Goal: Ask a question: Seek information or help from site administrators or community

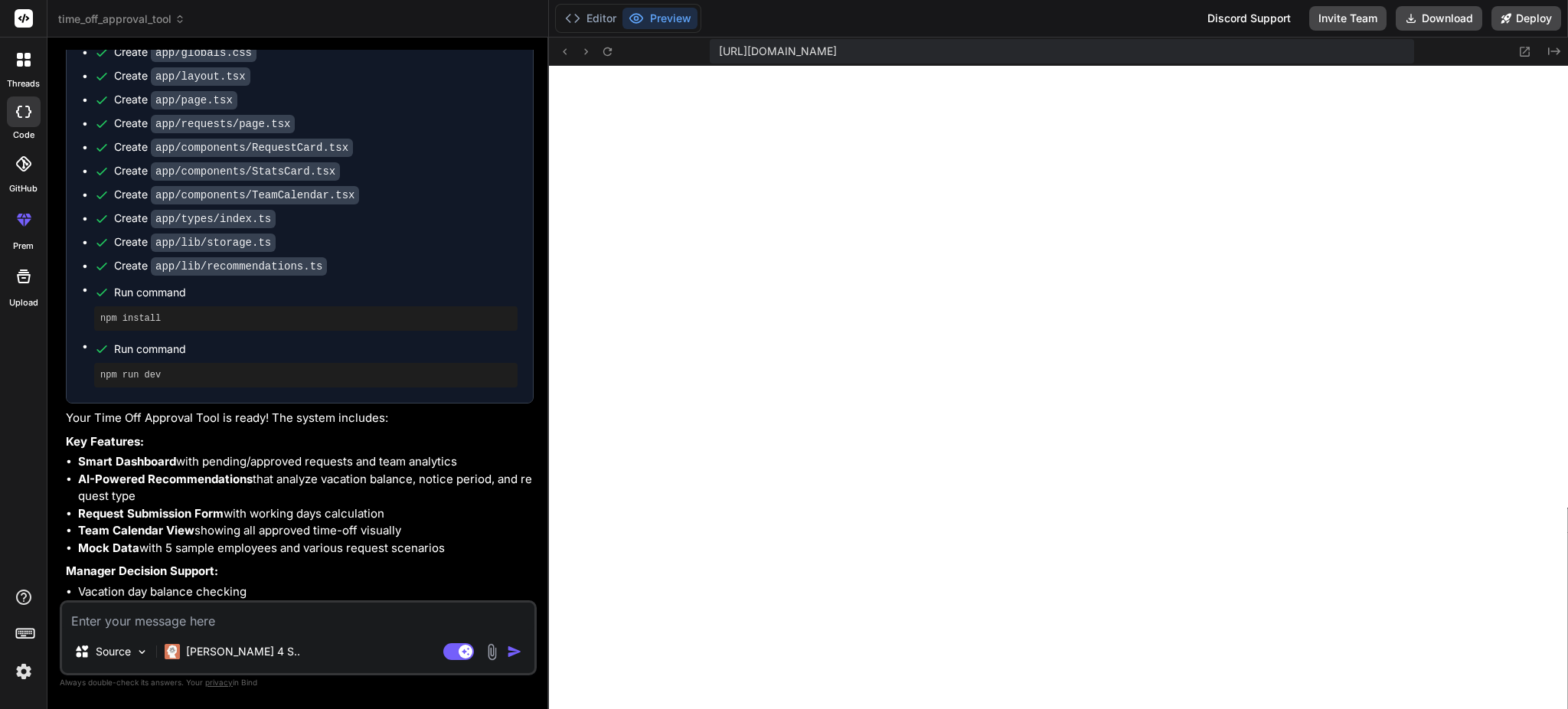
scroll to position [277, 0]
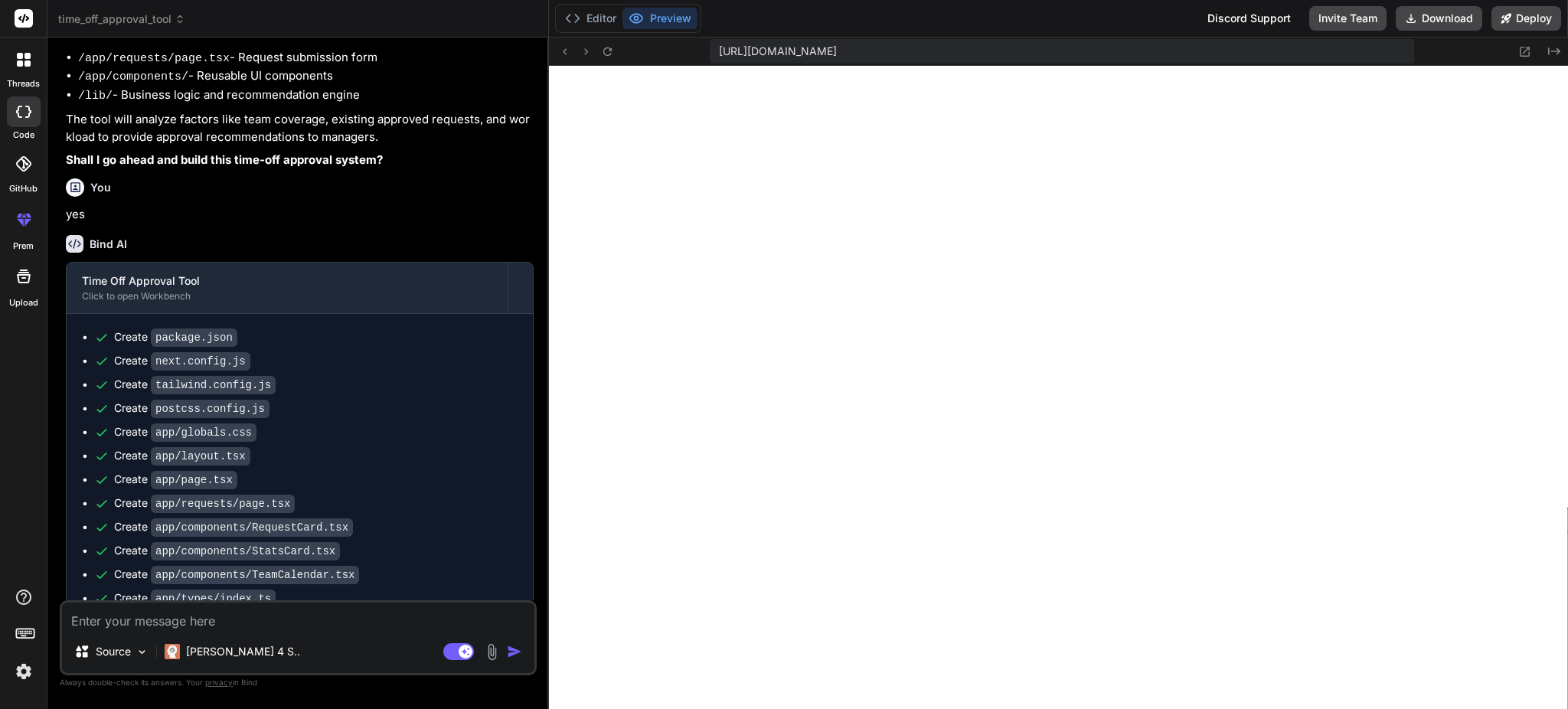
click at [193, 620] on textarea at bounding box center [298, 616] width 472 height 27
type textarea "x"
type textarea "a"
type textarea "x"
type textarea "an"
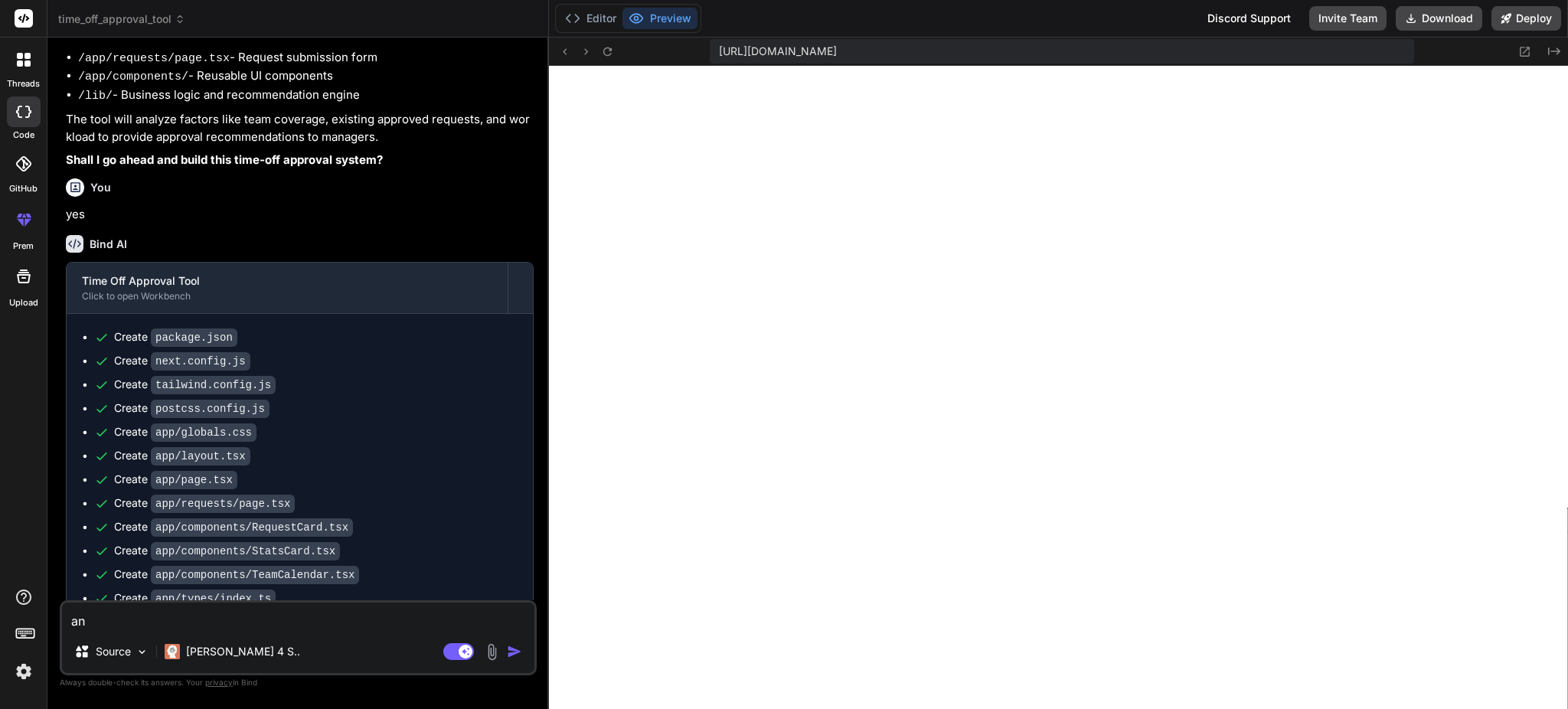
type textarea "x"
type textarea "any"
type textarea "x"
type textarea "any"
type textarea "x"
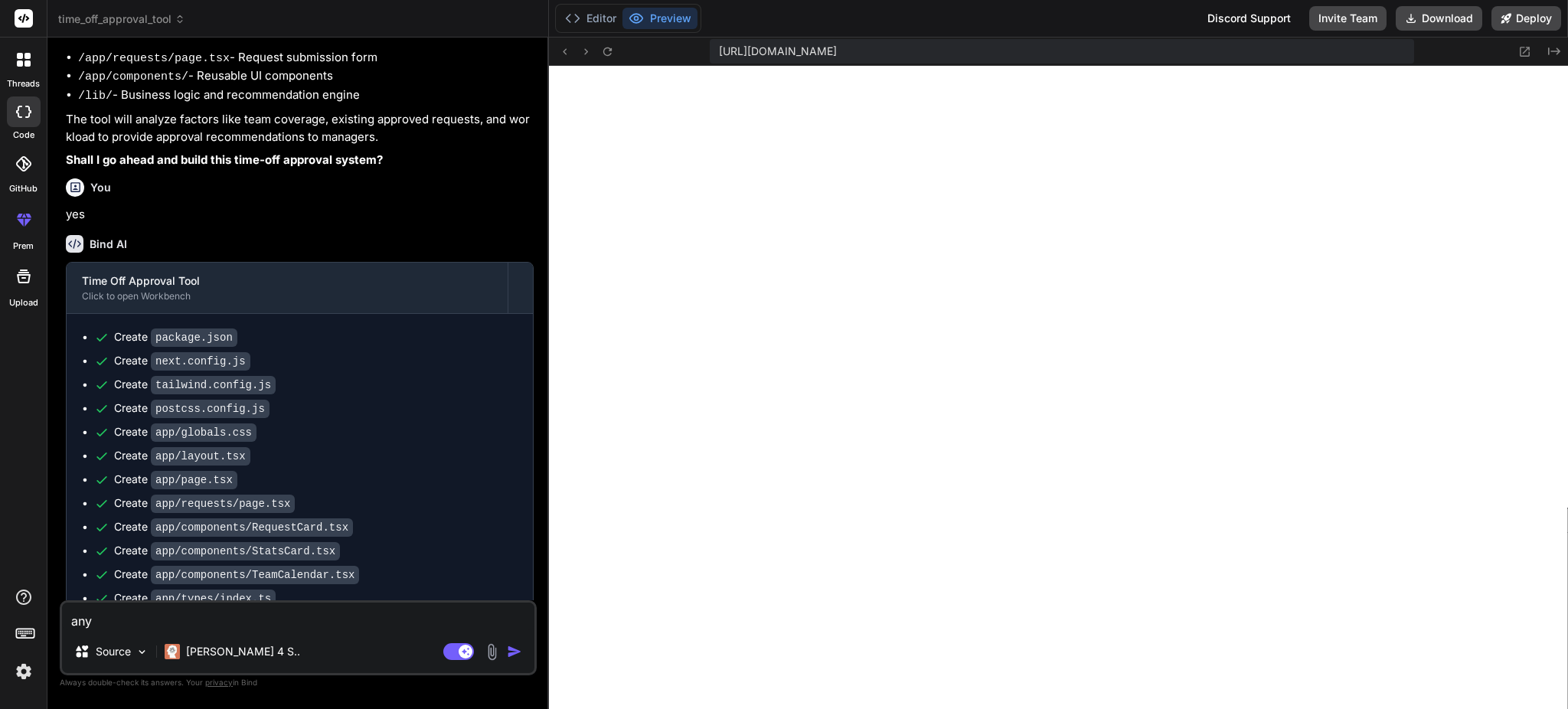
type textarea "any i"
type textarea "x"
type textarea "any id"
type textarea "x"
type textarea "any ide"
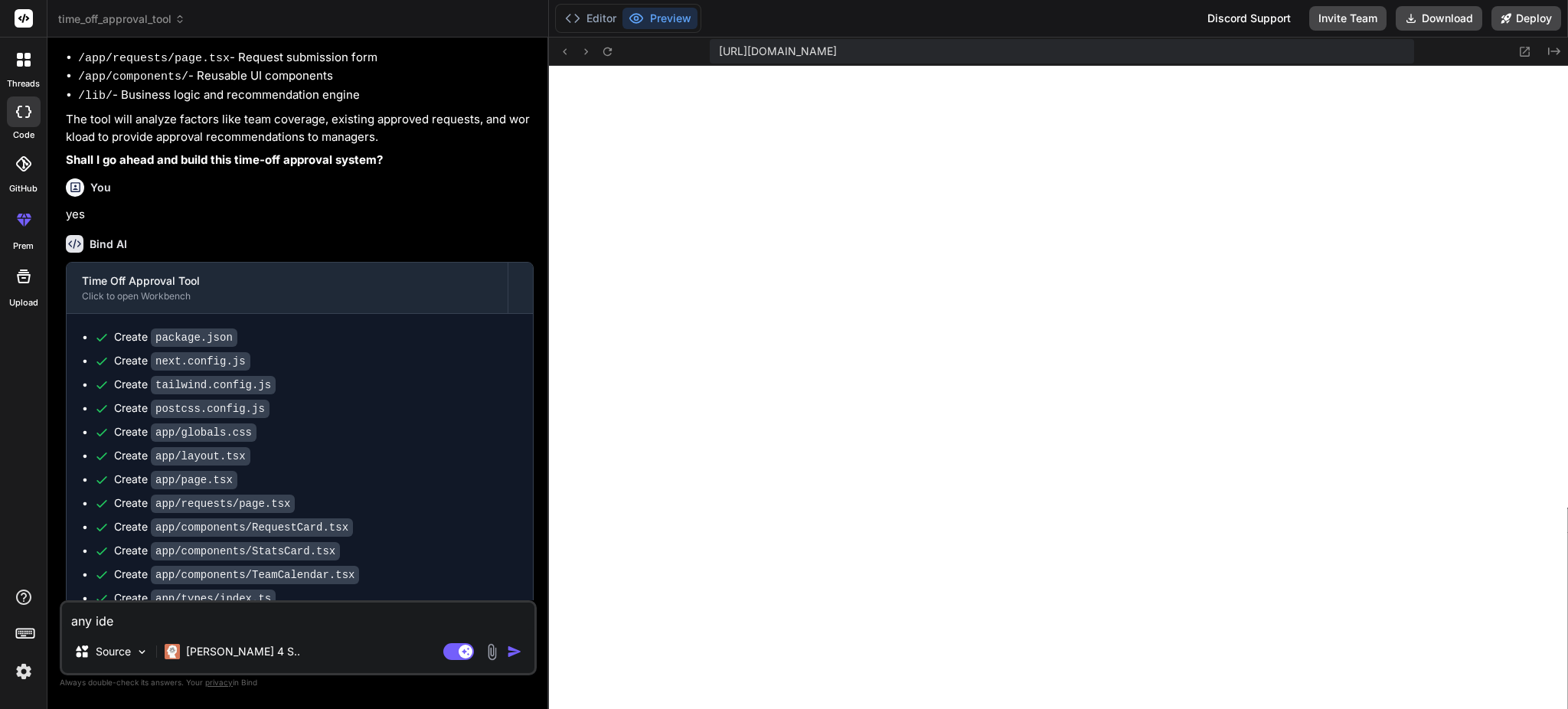
type textarea "x"
type textarea "any idea"
type textarea "x"
type textarea "any ideas"
type textarea "x"
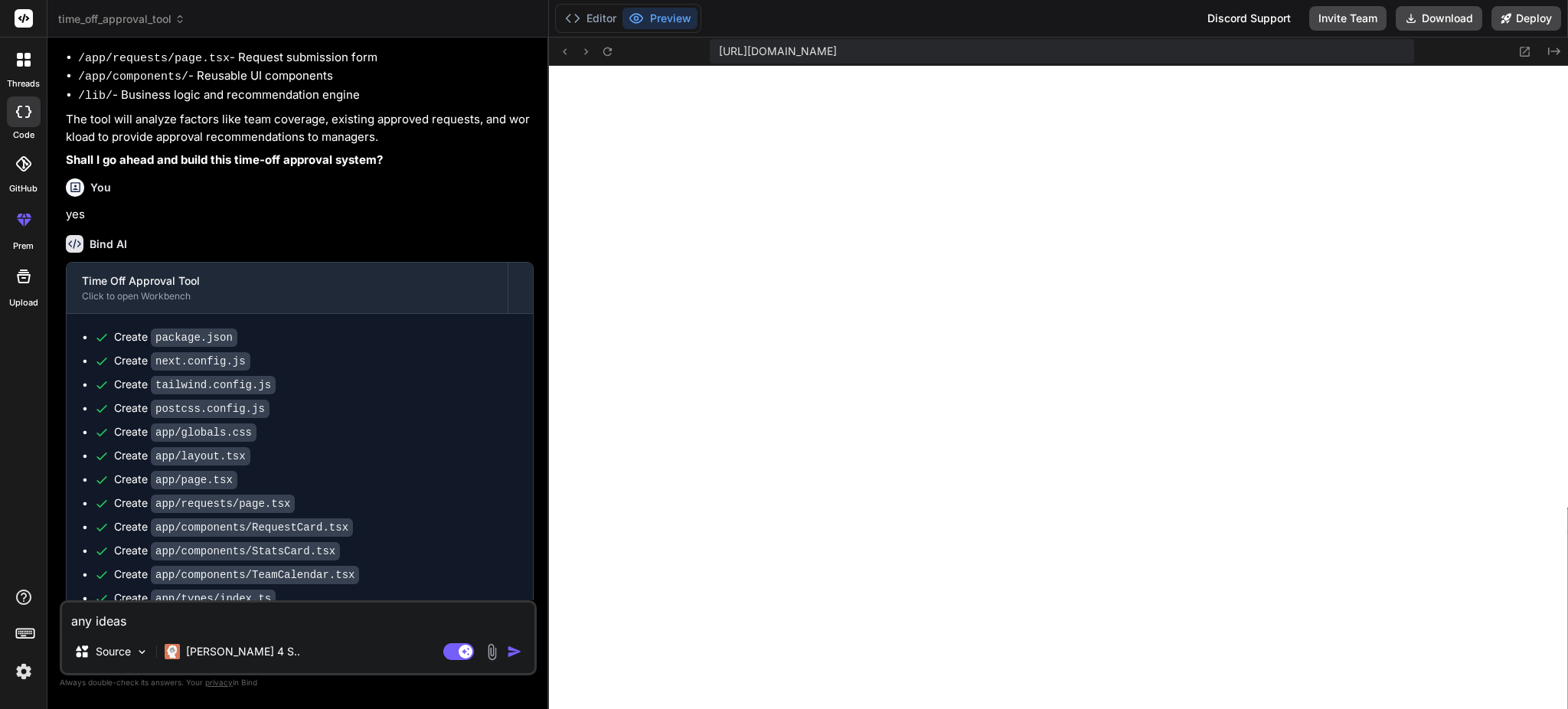
type textarea "any ideas"
type textarea "x"
type textarea "any ideas o"
type textarea "x"
type textarea "any ideas on"
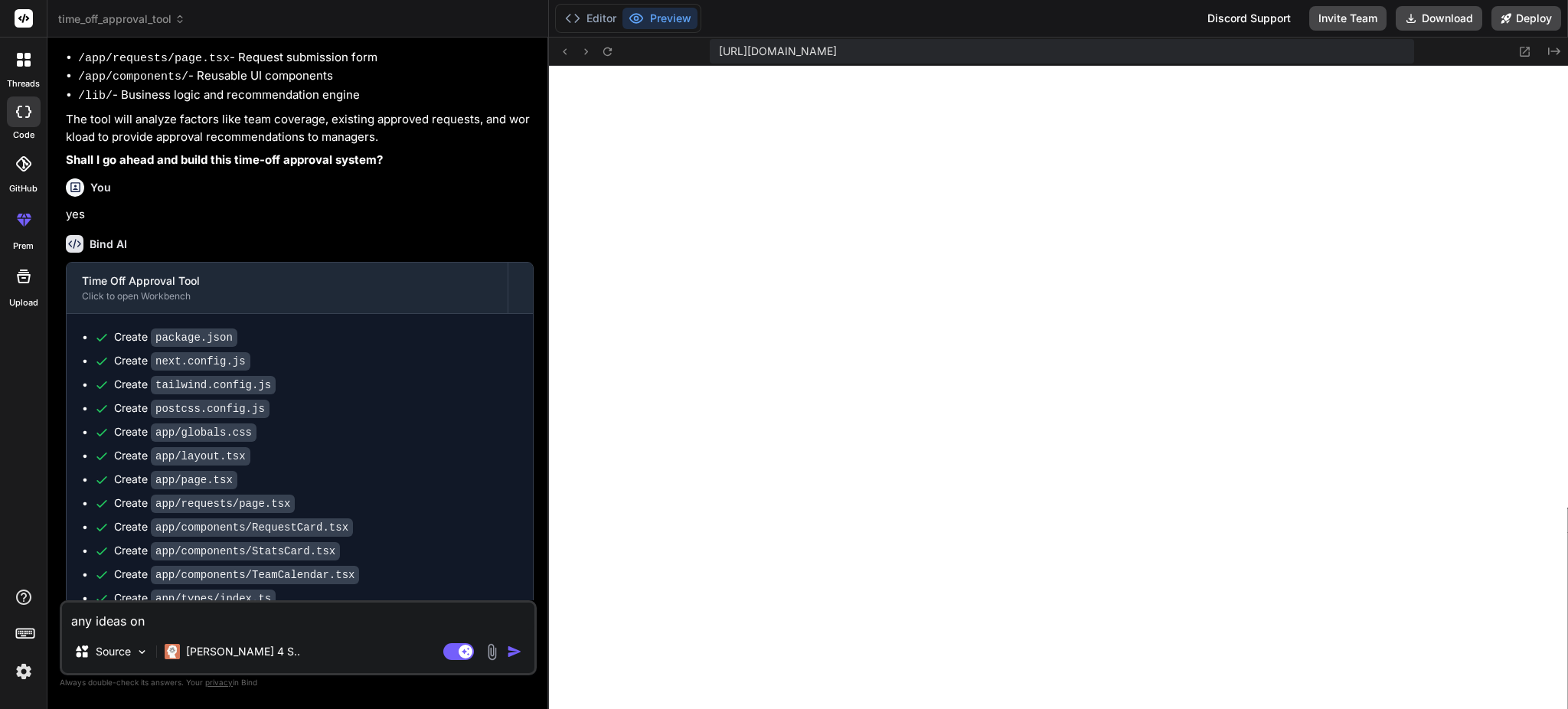
type textarea "x"
type textarea "any ideas on"
type textarea "x"
type textarea "any ideas on h"
type textarea "x"
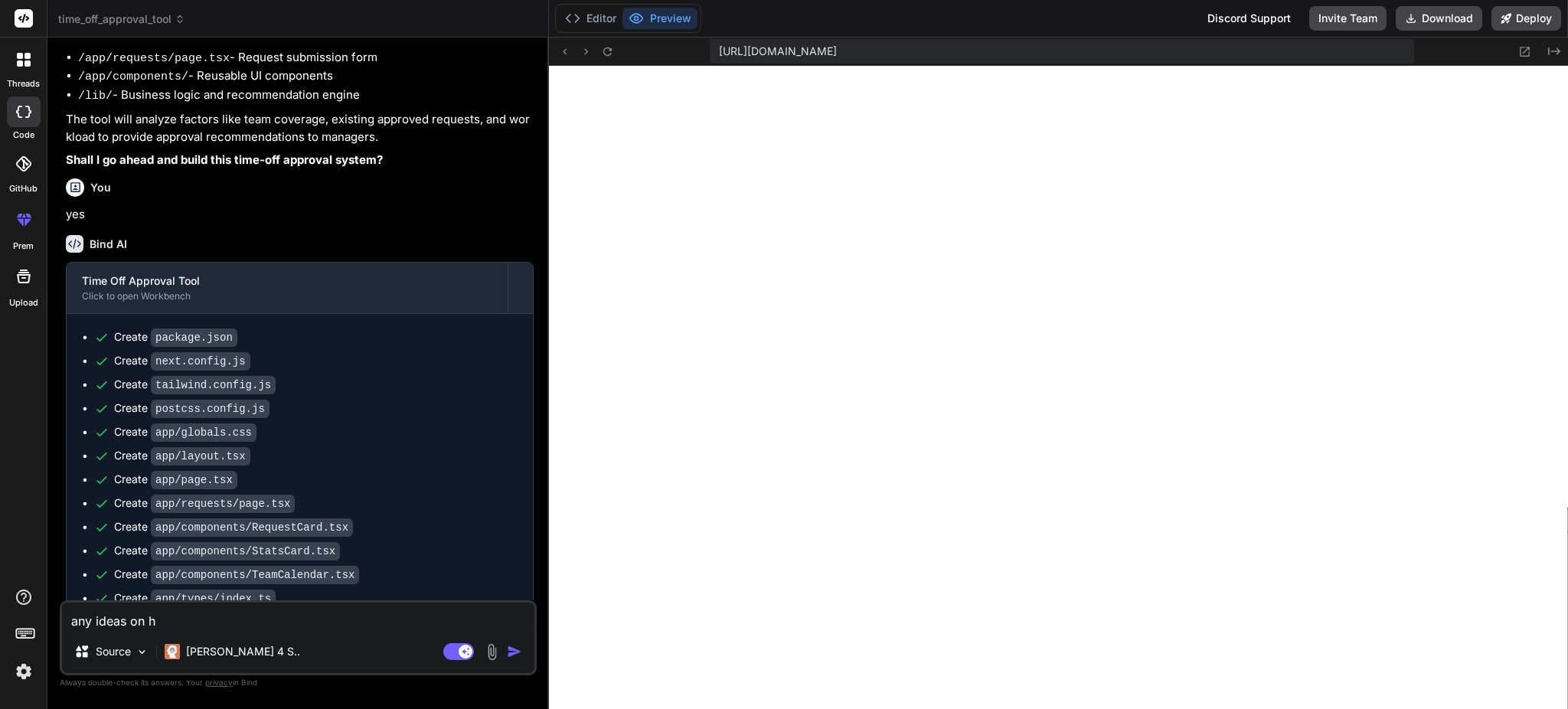
type textarea "any ideas on ho"
type textarea "x"
type textarea "any ideas on how"
type textarea "x"
type textarea "any ideas on how"
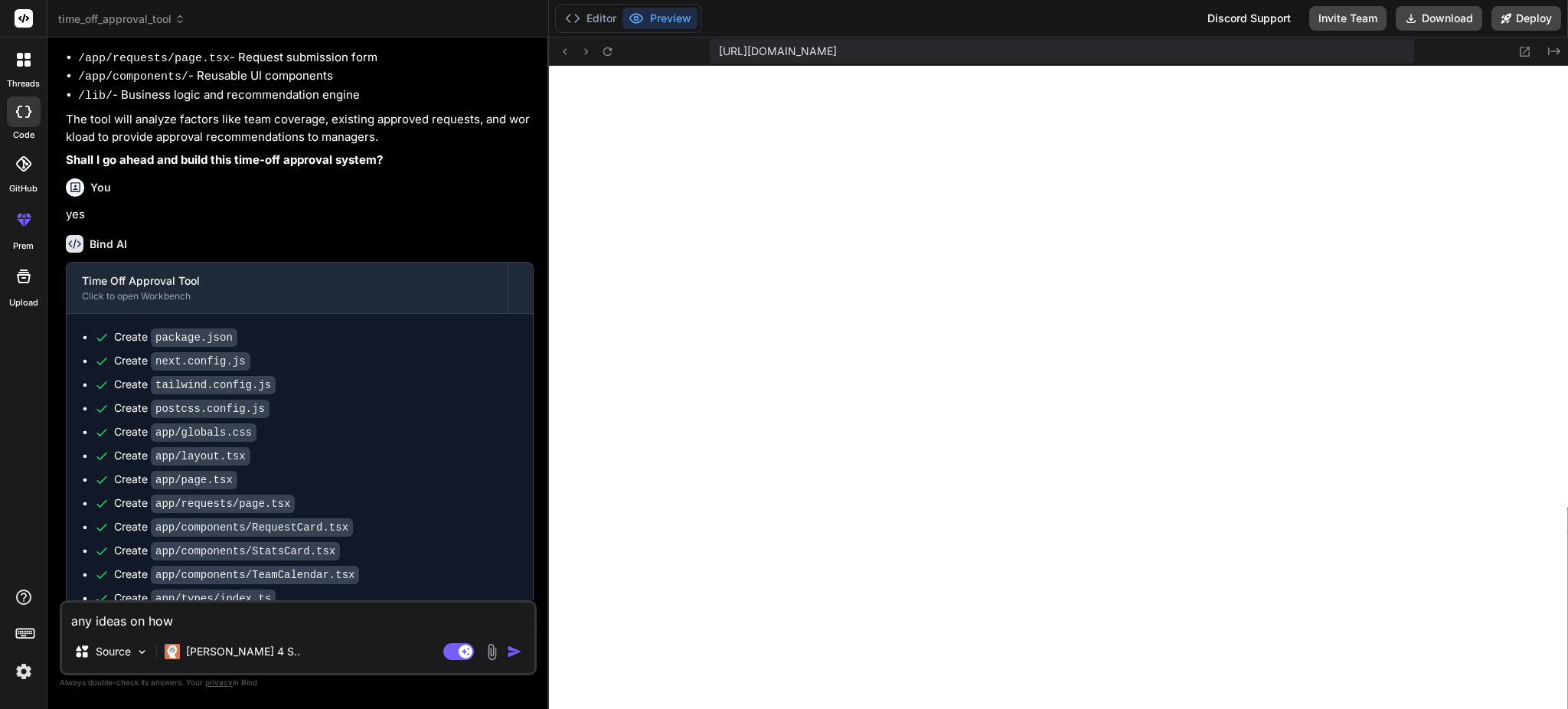
type textarea "x"
type textarea "any ideas on how t"
type textarea "x"
type textarea "any ideas on how to"
type textarea "x"
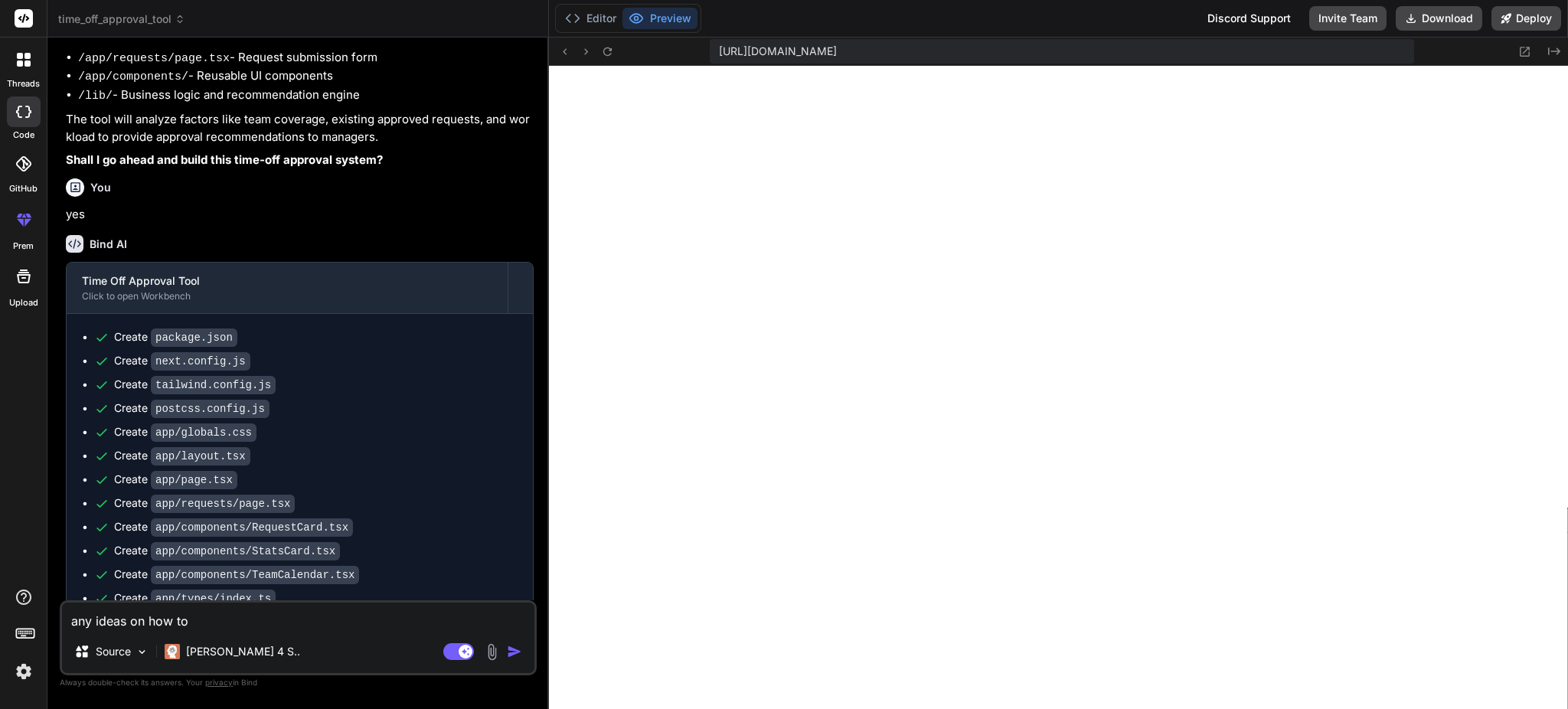
type textarea "any ideas on how to"
type textarea "x"
type textarea "any ideas on how to i"
type textarea "x"
type textarea "any ideas on how to im"
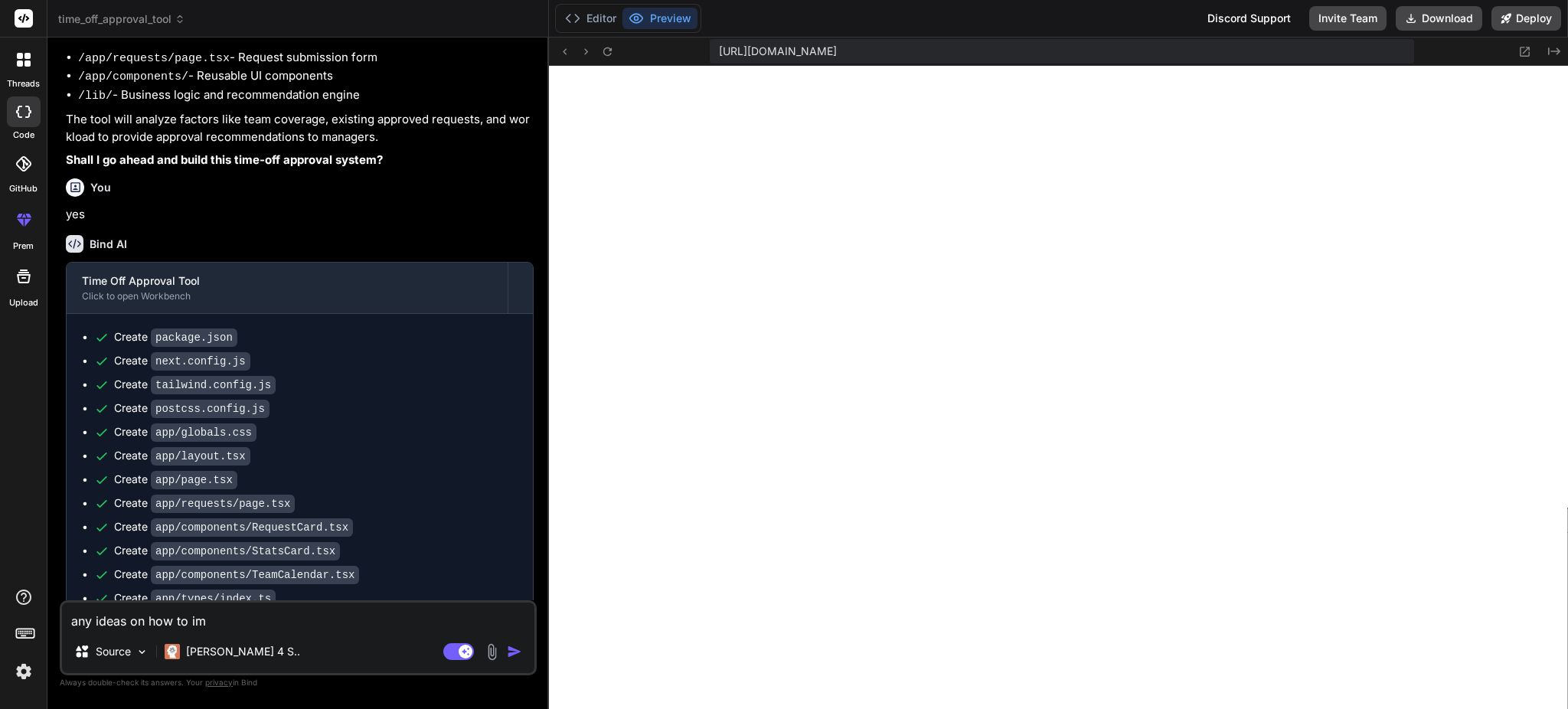
type textarea "x"
type textarea "any ideas on how to imr"
type textarea "x"
type textarea "any ideas on how to imrp"
type textarea "x"
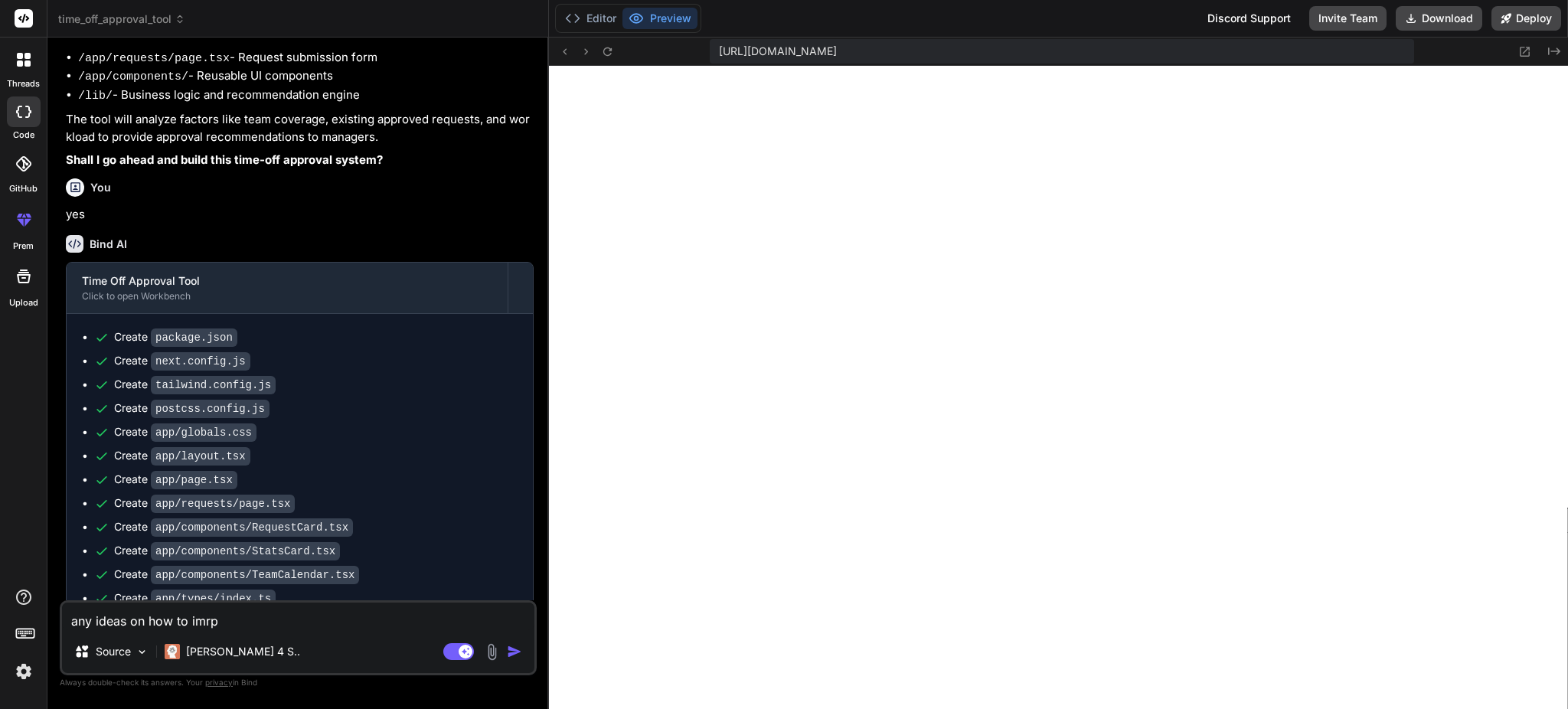
type textarea "any ideas on how to imrpo"
type textarea "x"
type textarea "any ideas on how to imrpov"
type textarea "x"
type textarea "any ideas on how to imrpove"
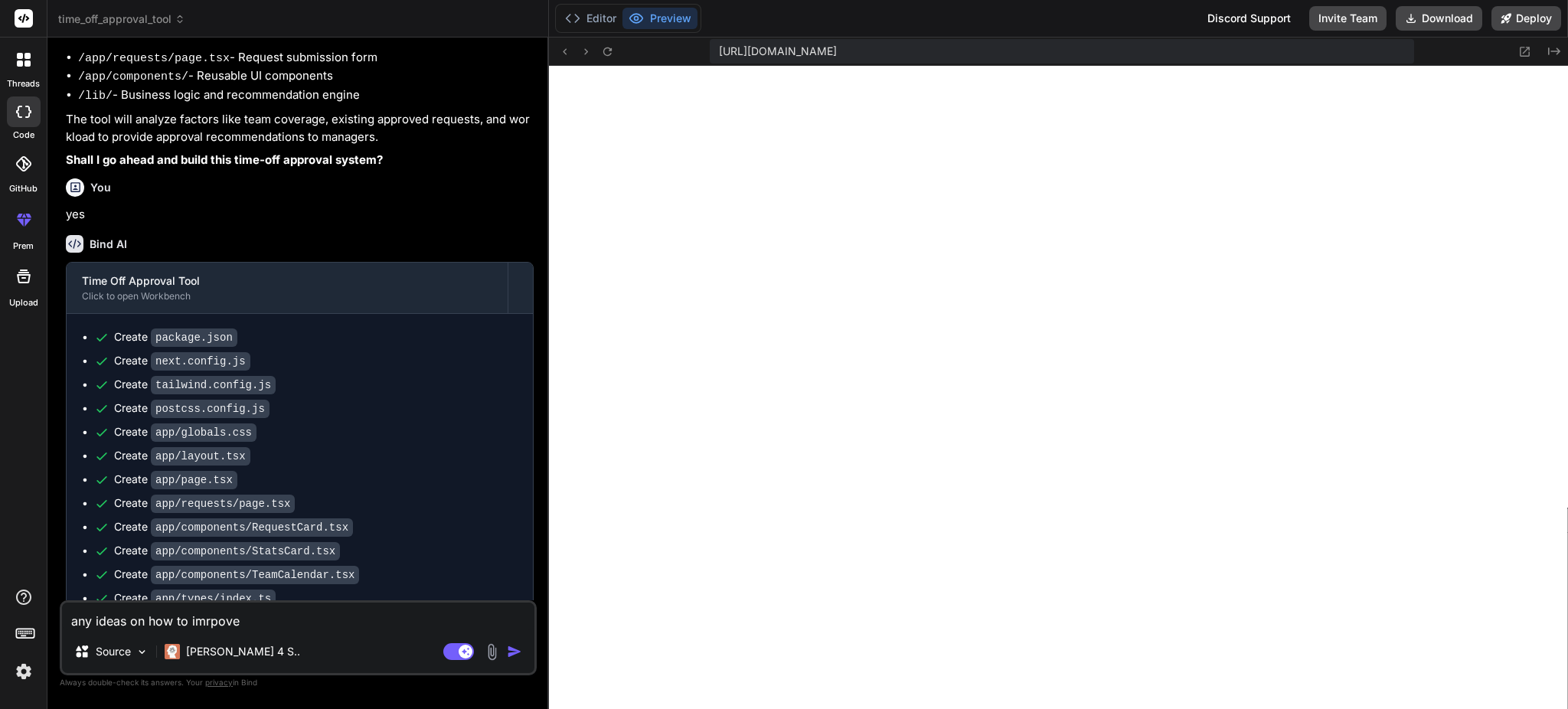
type textarea "x"
type textarea "any ideas on how to imrpove"
type textarea "x"
type textarea "any ideas on how to imrpove t"
type textarea "x"
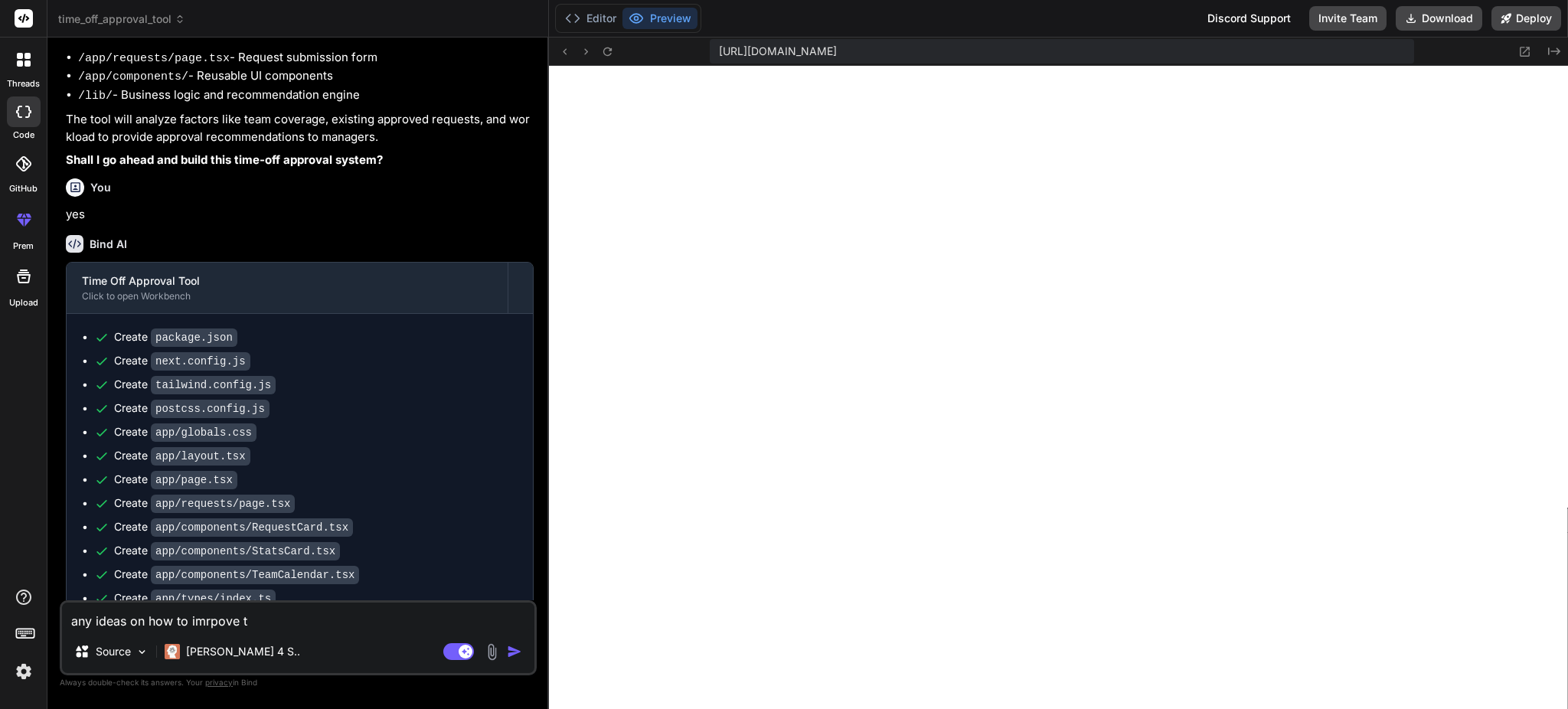
type textarea "any ideas on how to imrpove th"
type textarea "x"
type textarea "any ideas on how to imrpove thi"
type textarea "x"
type textarea "any ideas on how to imrpove this"
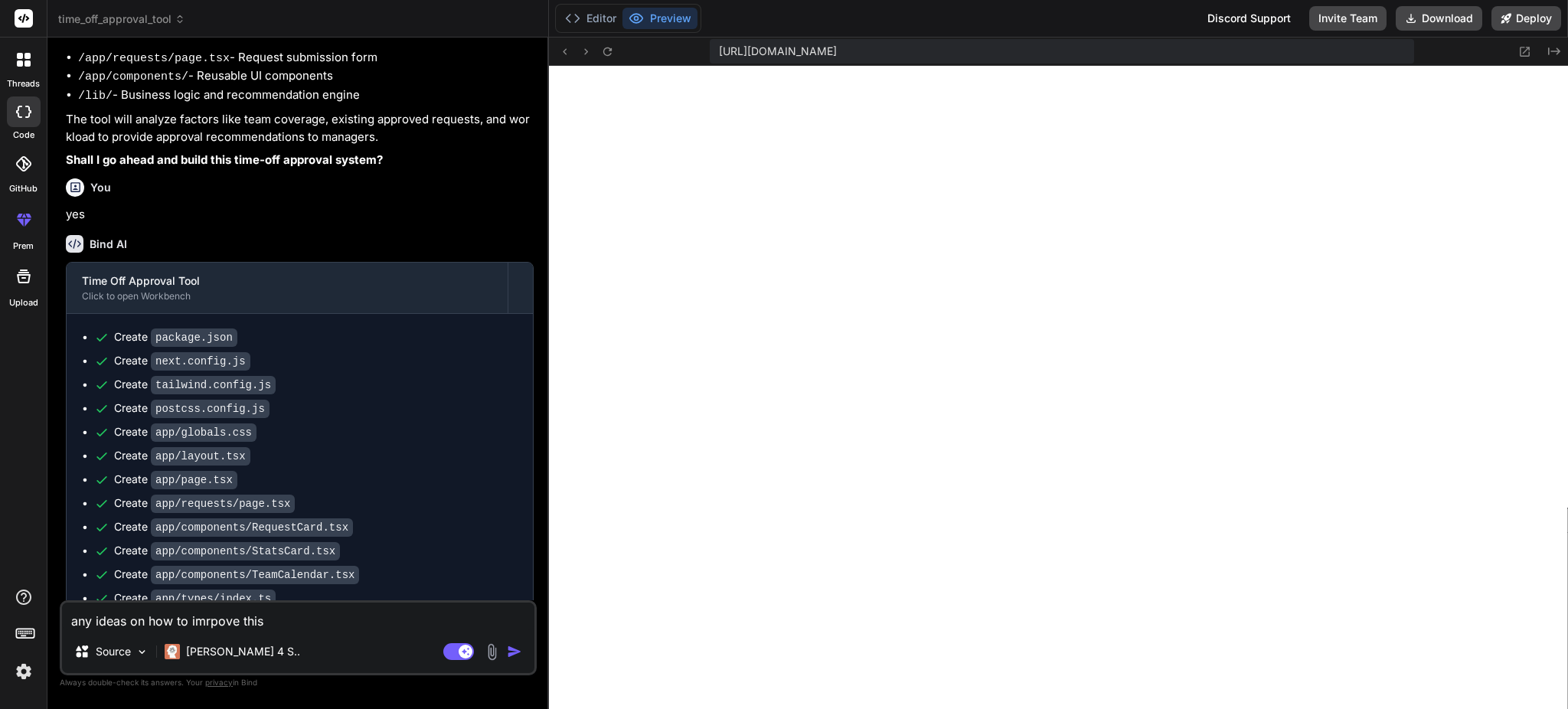
type textarea "x"
type textarea "any ideas on how to imrpove this?"
type textarea "x"
type textarea "any ideas on how to imrpove this"
type textarea "x"
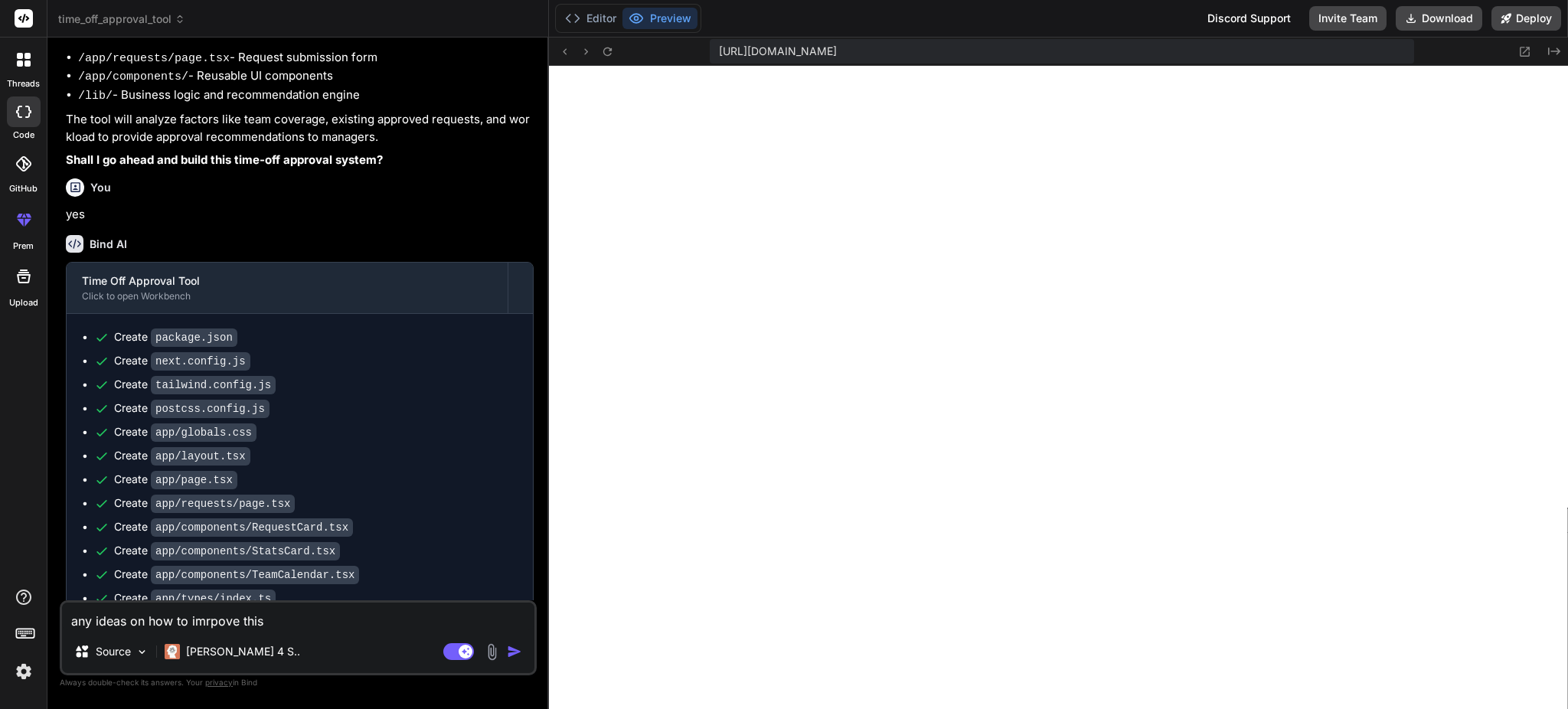
type textarea "any ideas on how to imrpove thi"
type textarea "x"
type textarea "any ideas on how to imrpove th"
type textarea "x"
type textarea "any ideas on how to imrpove t"
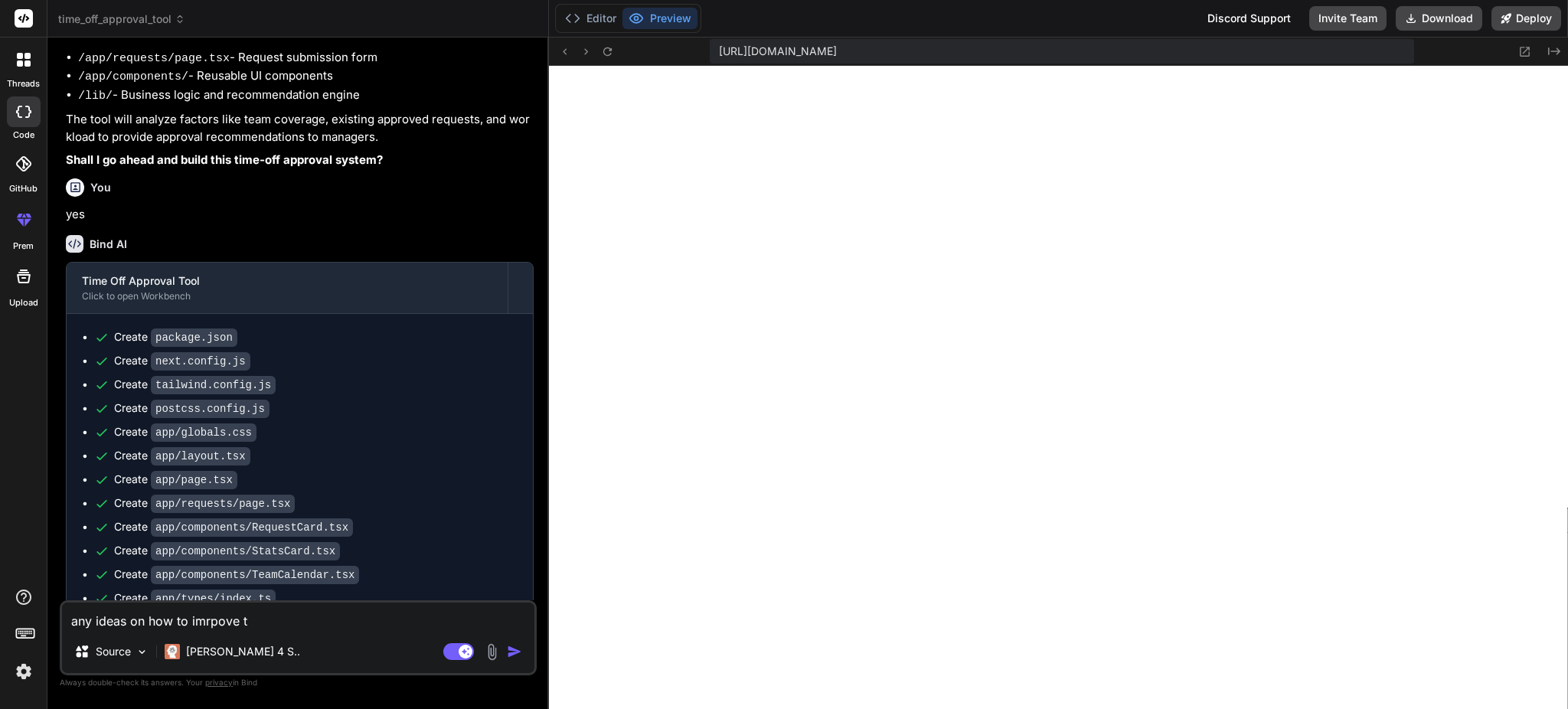
type textarea "x"
type textarea "any ideas on how to imrpove"
type textarea "x"
type textarea "any ideas on how to imrpove"
type textarea "x"
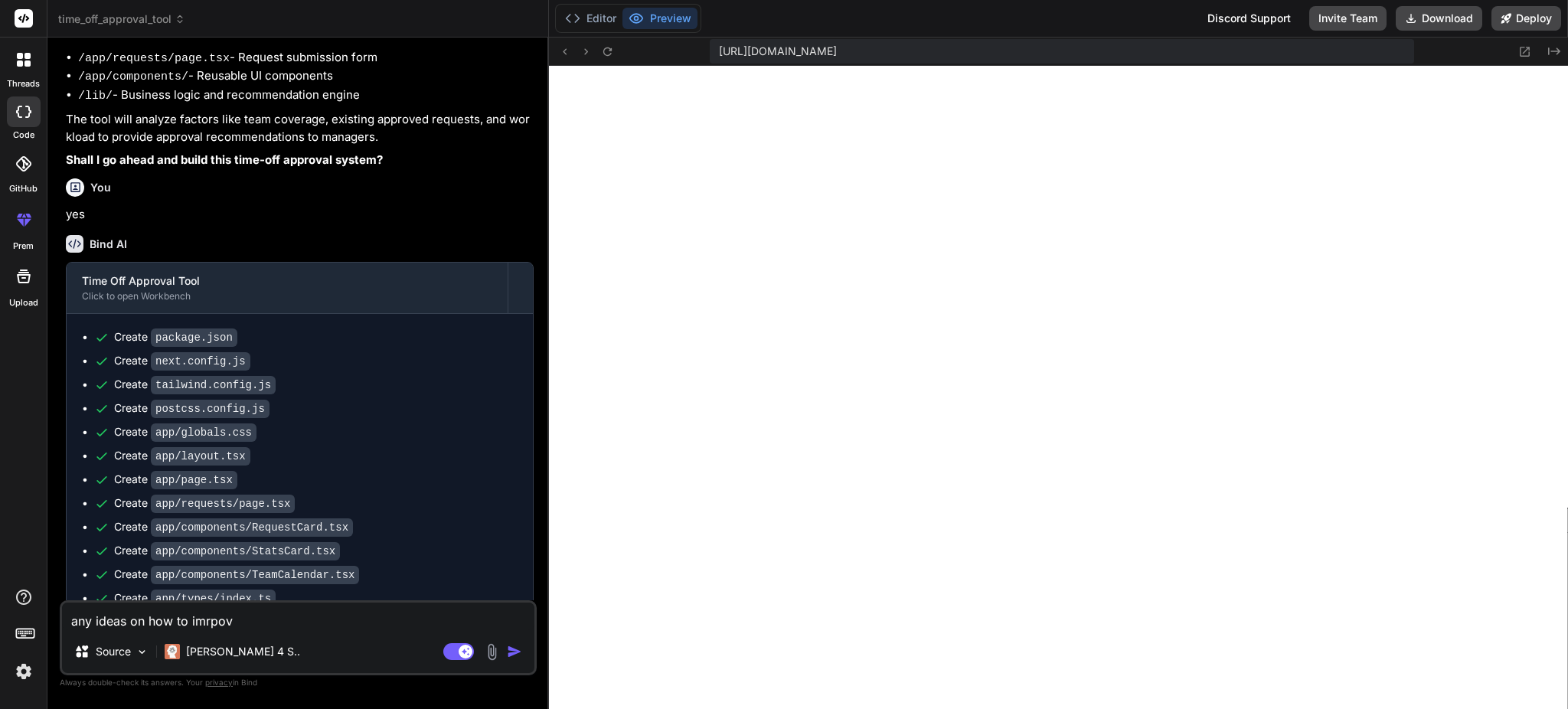
type textarea "any ideas on how to imrpo"
type textarea "x"
type textarea "any ideas on how to imrp"
type textarea "x"
type textarea "any ideas on how to imr"
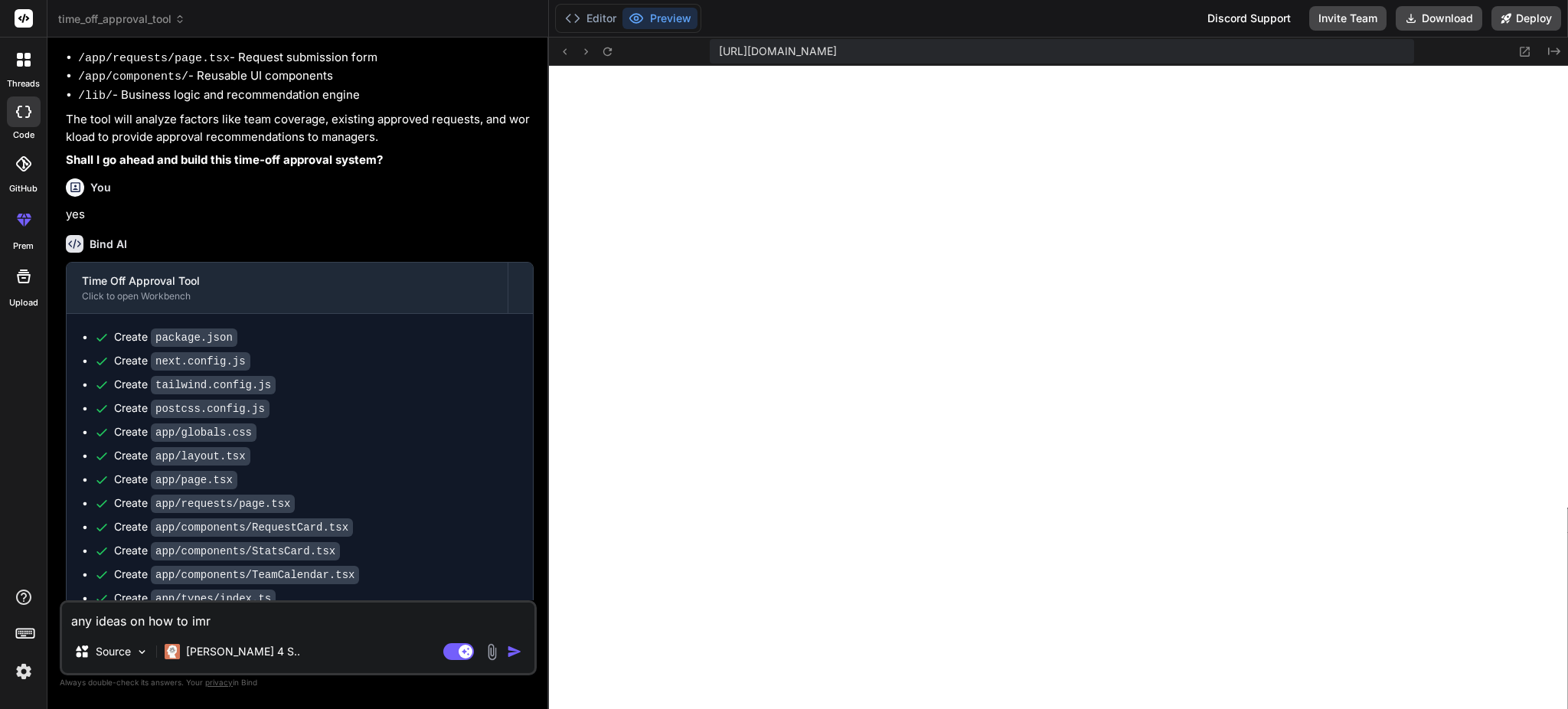
type textarea "x"
type textarea "any ideas on how to im"
type textarea "x"
type textarea "any ideas on how to imp"
type textarea "x"
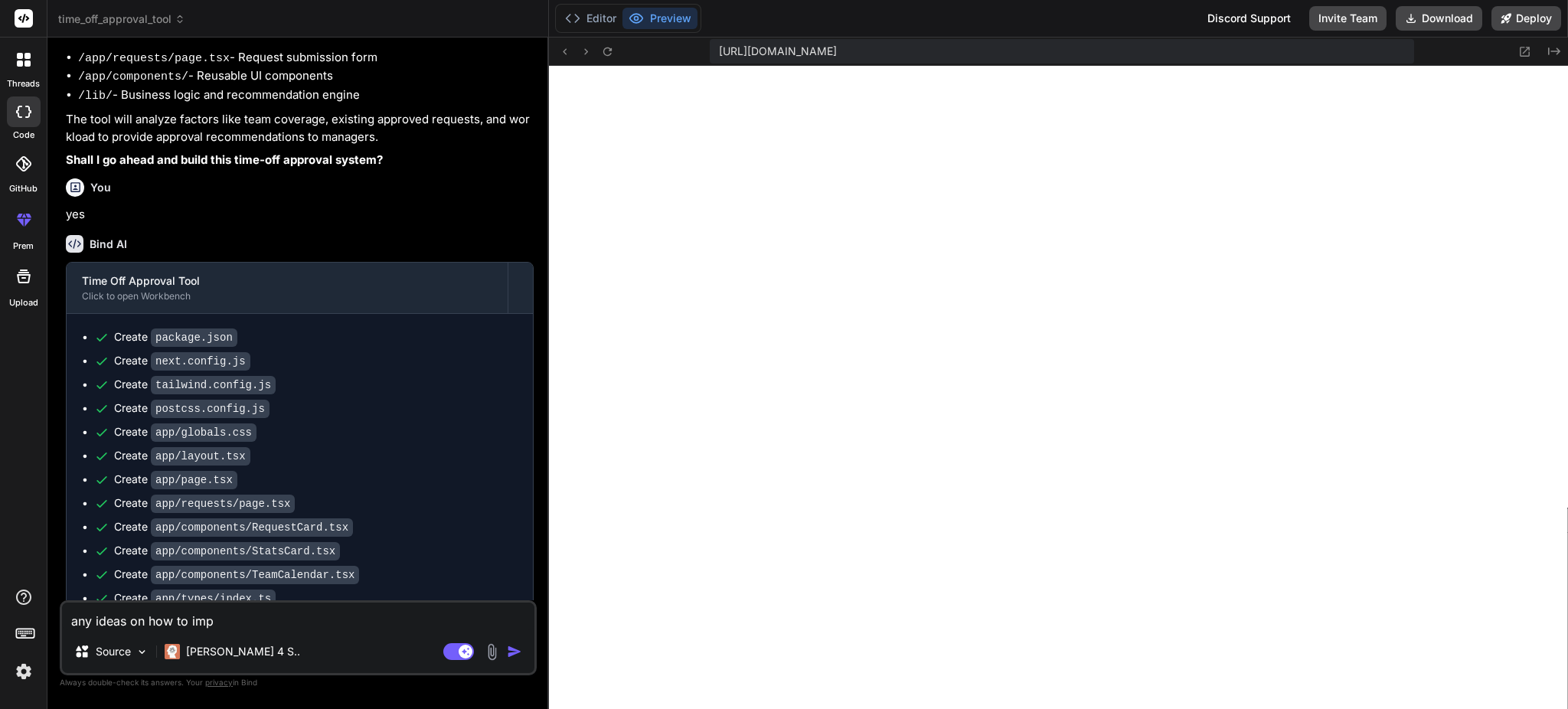
type textarea "any ideas on how to impr"
type textarea "x"
type textarea "any ideas on how to impro"
type textarea "x"
type textarea "any ideas on how to improv"
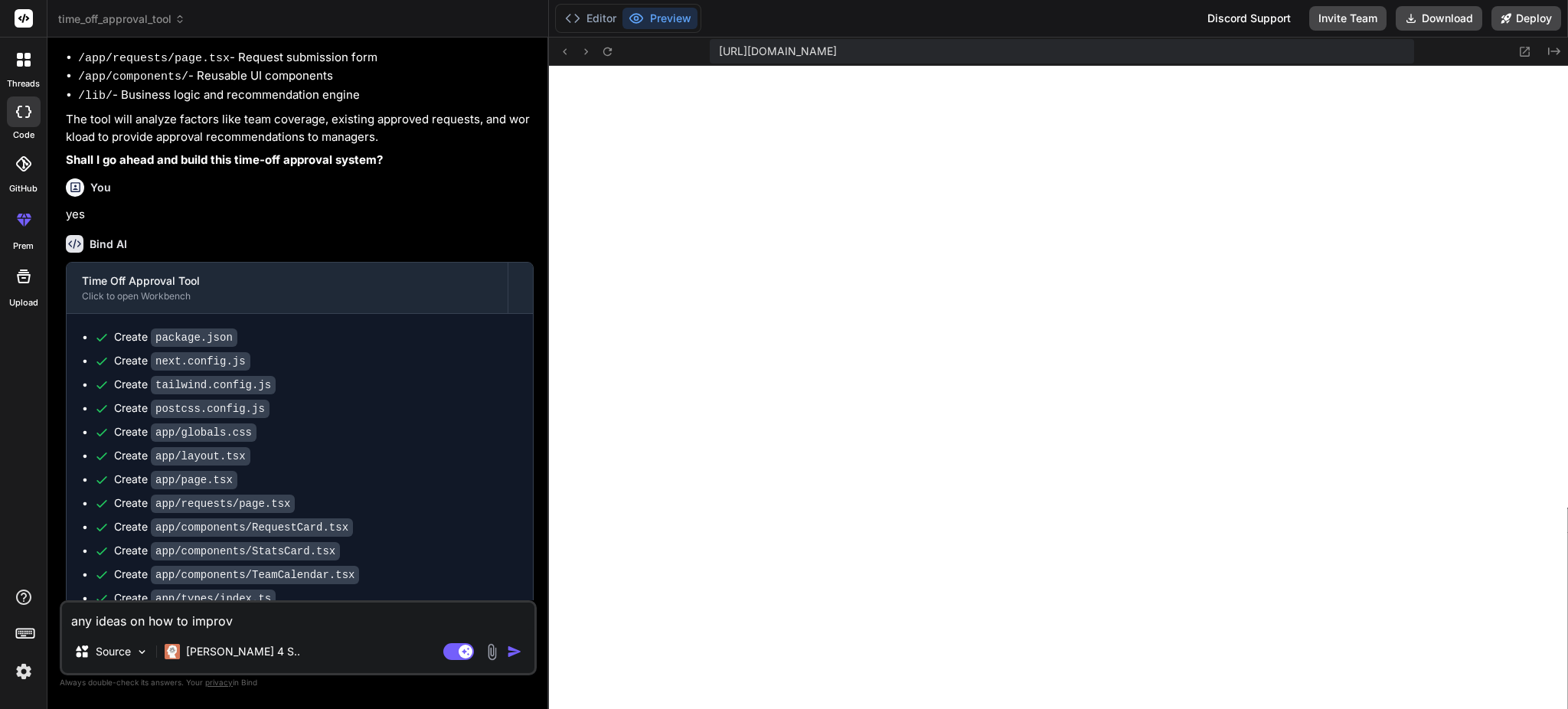
type textarea "x"
type textarea "any ideas on how to improve"
type textarea "x"
type textarea "any ideas on how to improve"
type textarea "x"
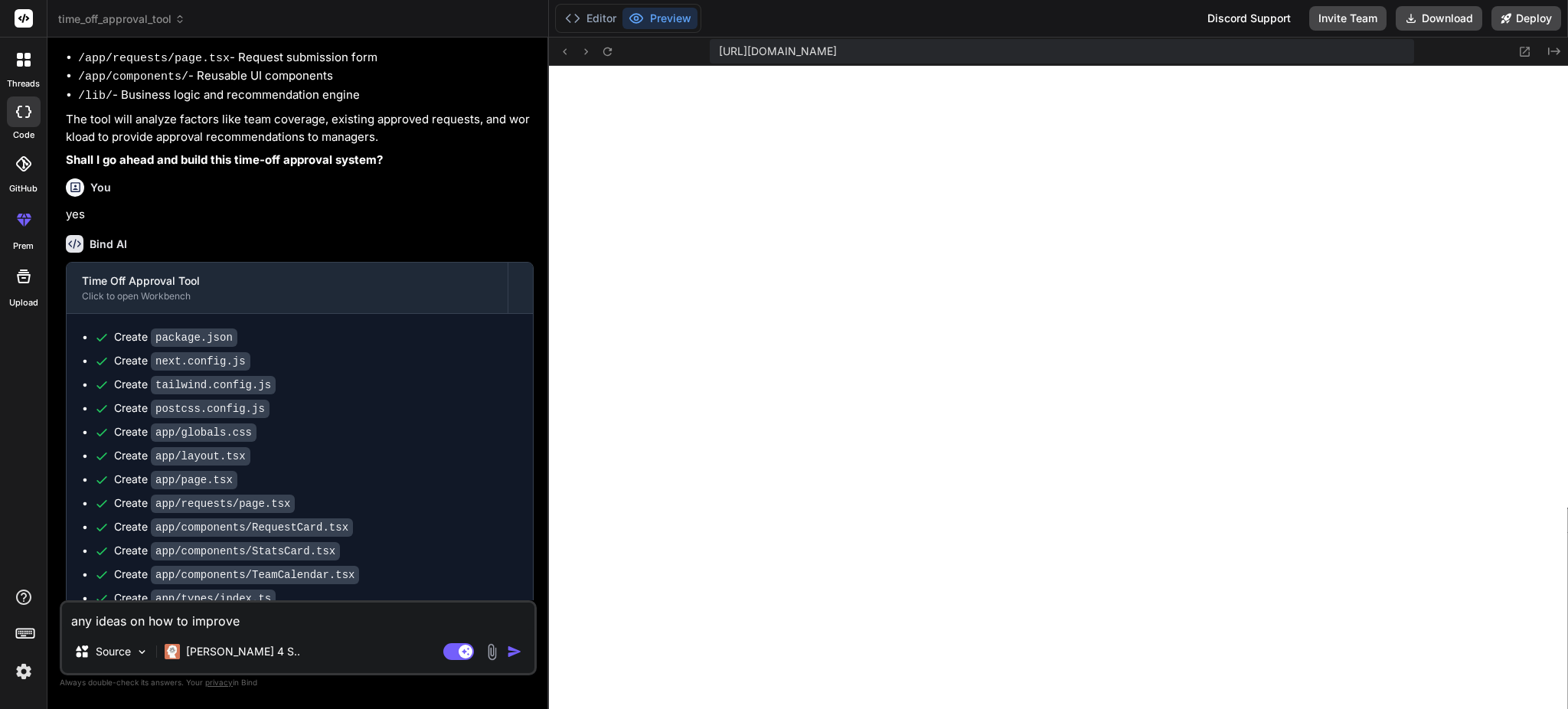
type textarea "any ideas on how to improve t"
type textarea "x"
type textarea "any ideas on how to improve th"
type textarea "x"
type textarea "any ideas on how to improve thi"
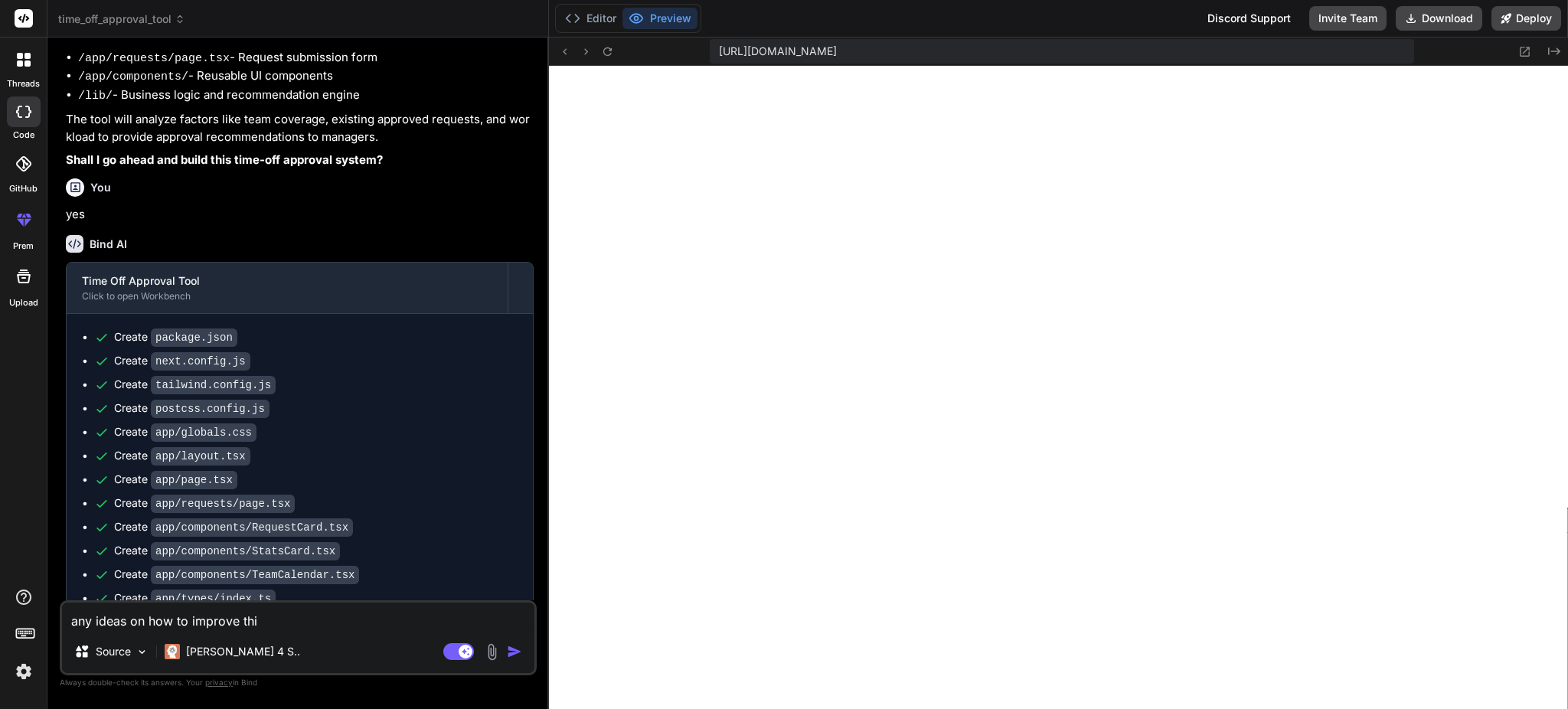
type textarea "x"
type textarea "any ideas on how to improve this"
type textarea "x"
type textarea "any ideas on how to improve this?"
type textarea "x"
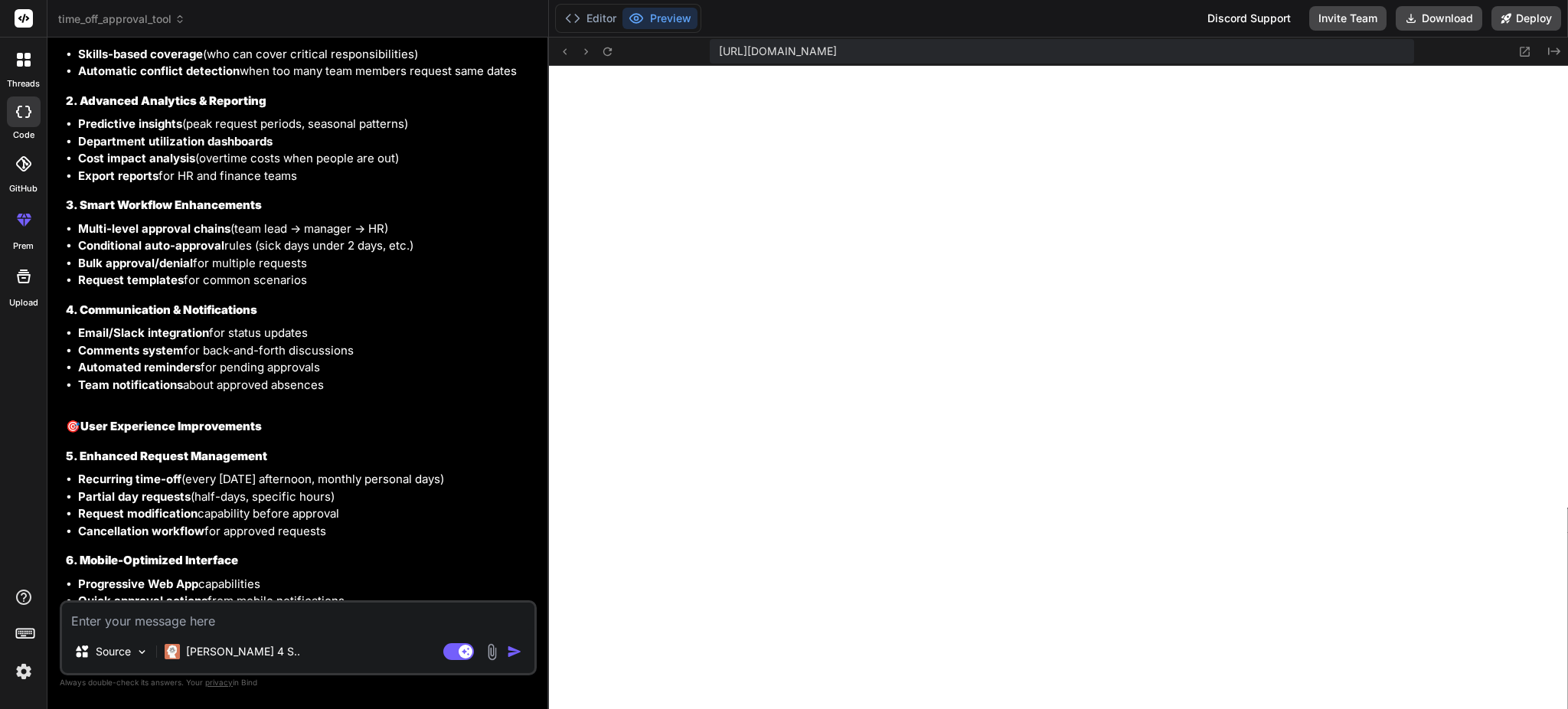
scroll to position [1491, 0]
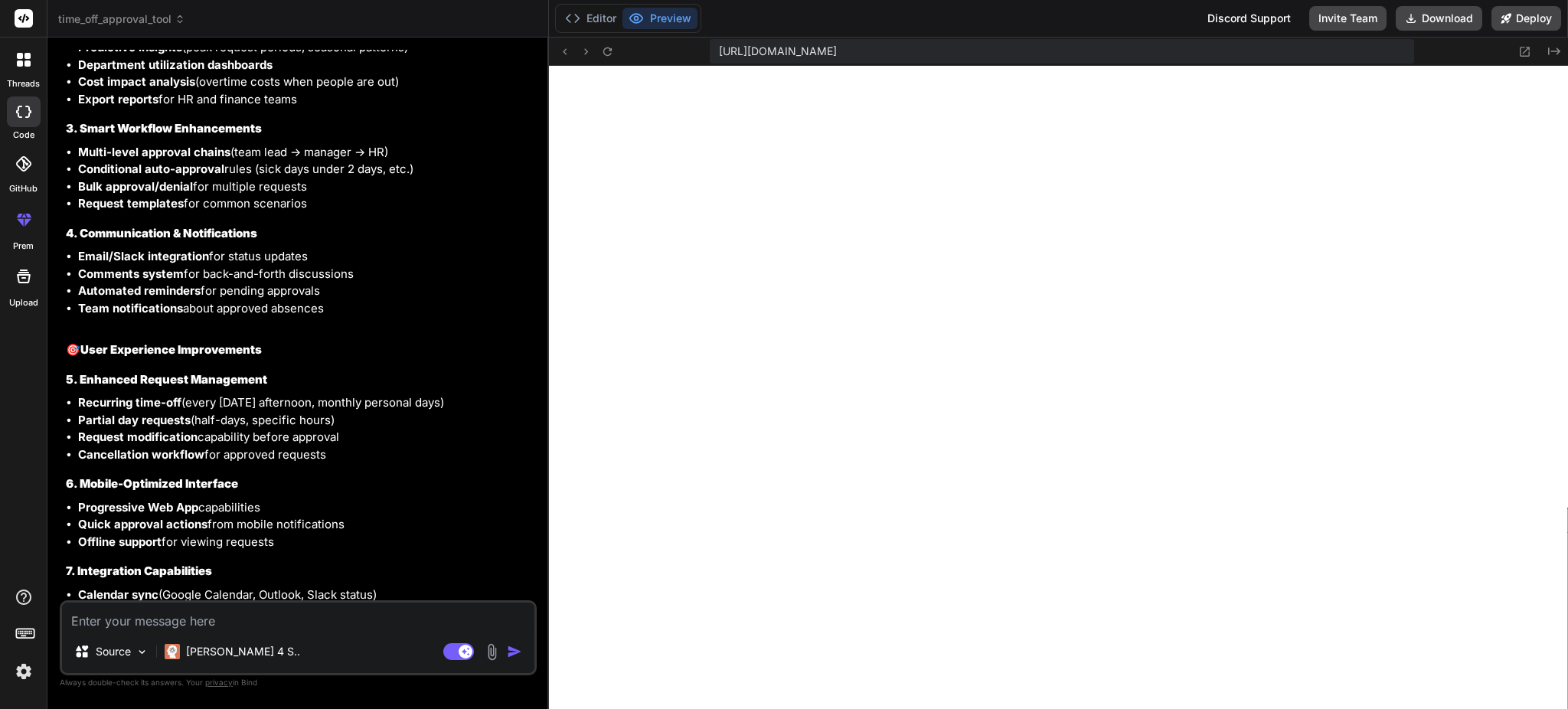
click at [313, 618] on textarea at bounding box center [298, 616] width 472 height 27
type textarea "x"
type textarea "1"
type textarea "x"
type textarea "1,"
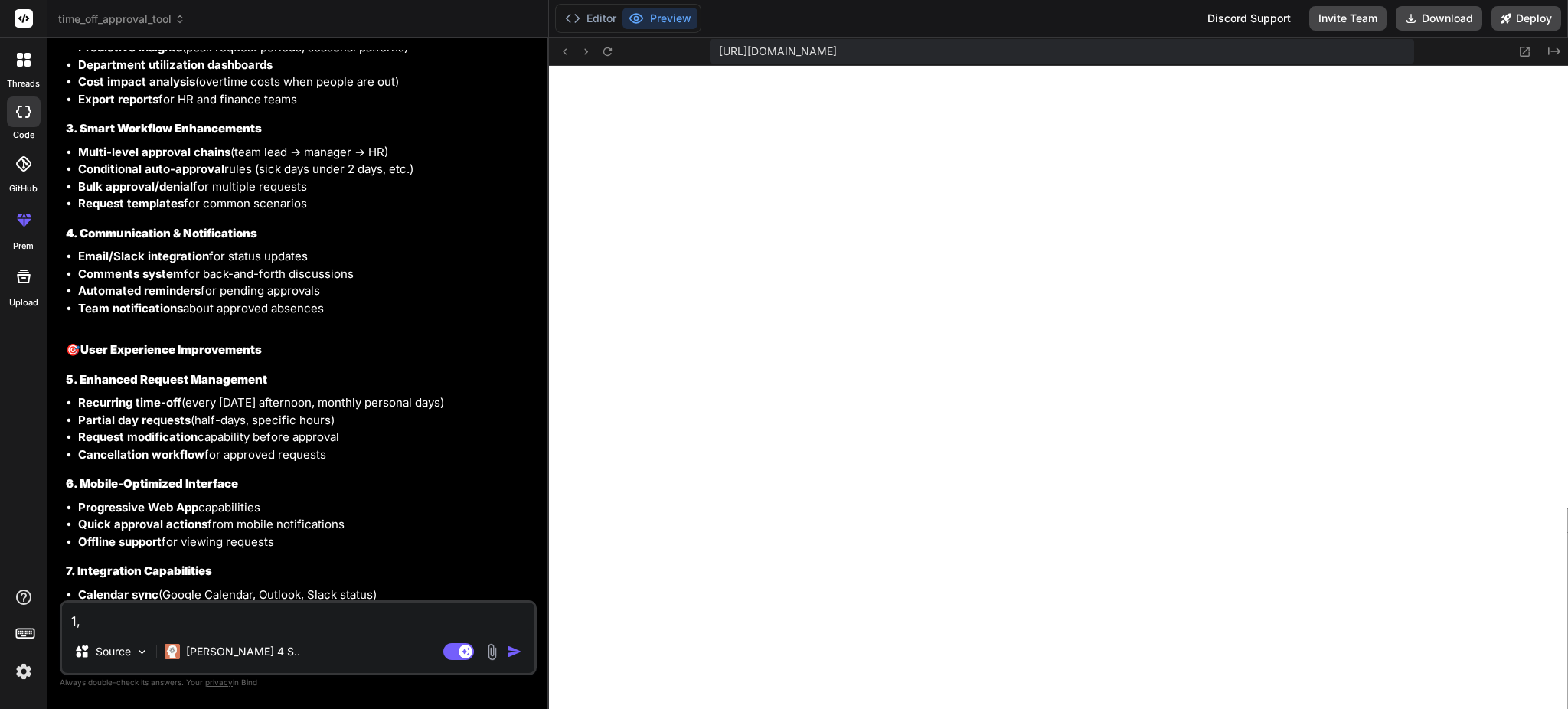
type textarea "x"
type textarea "1,2"
type textarea "x"
type textarea "1,2,"
type textarea "x"
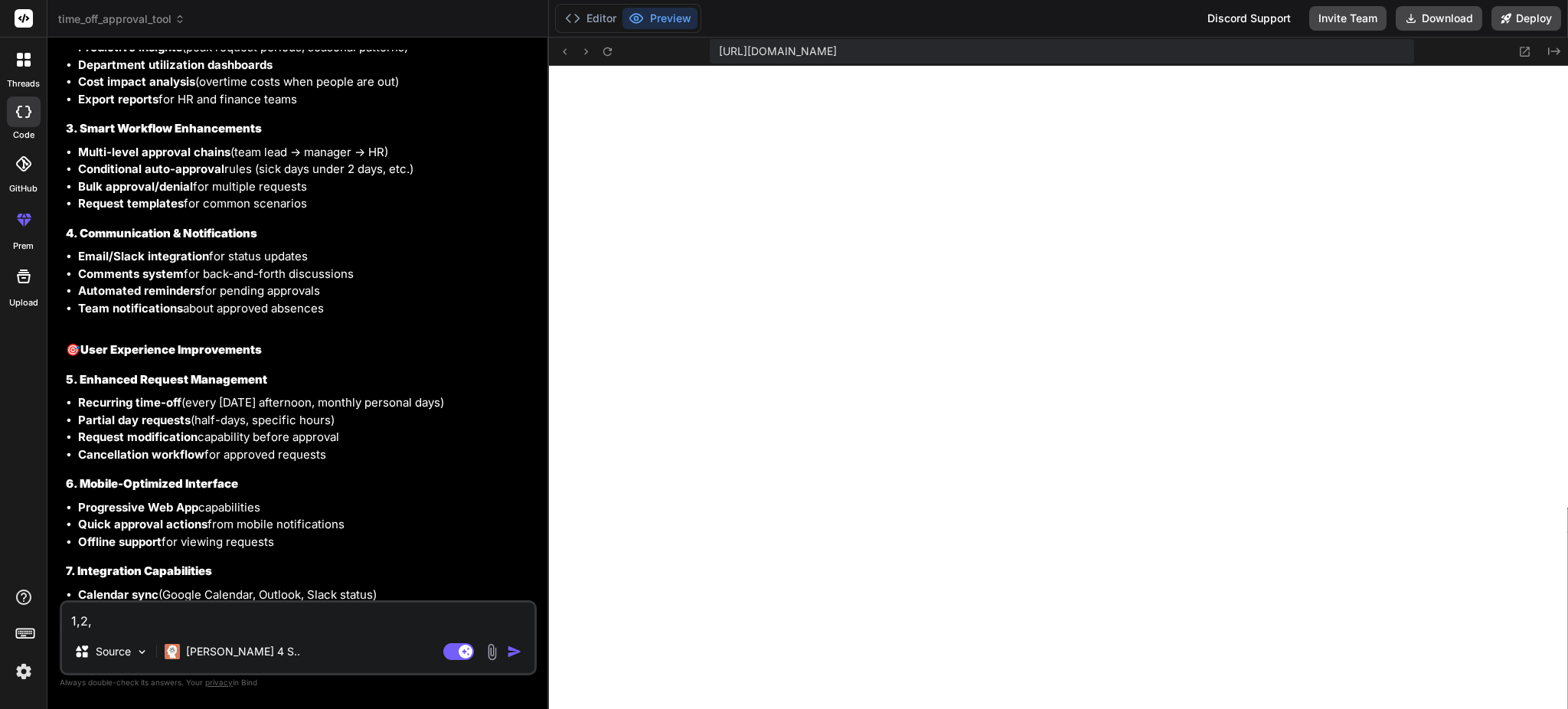
type textarea "1,2,3"
type textarea "x"
type textarea "1,2,3,"
type textarea "x"
type textarea "1,2,3,5"
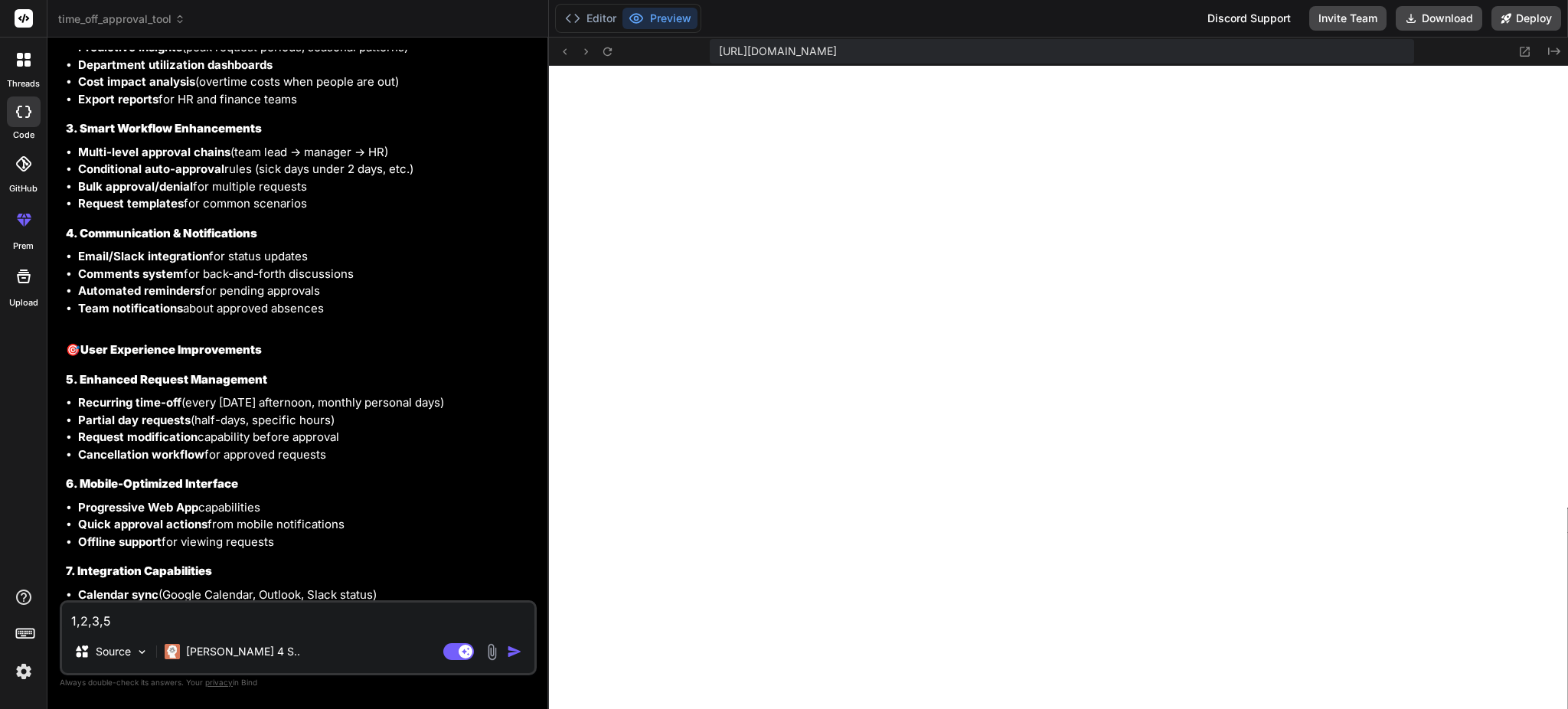
type textarea "x"
type textarea "1,2,3,5"
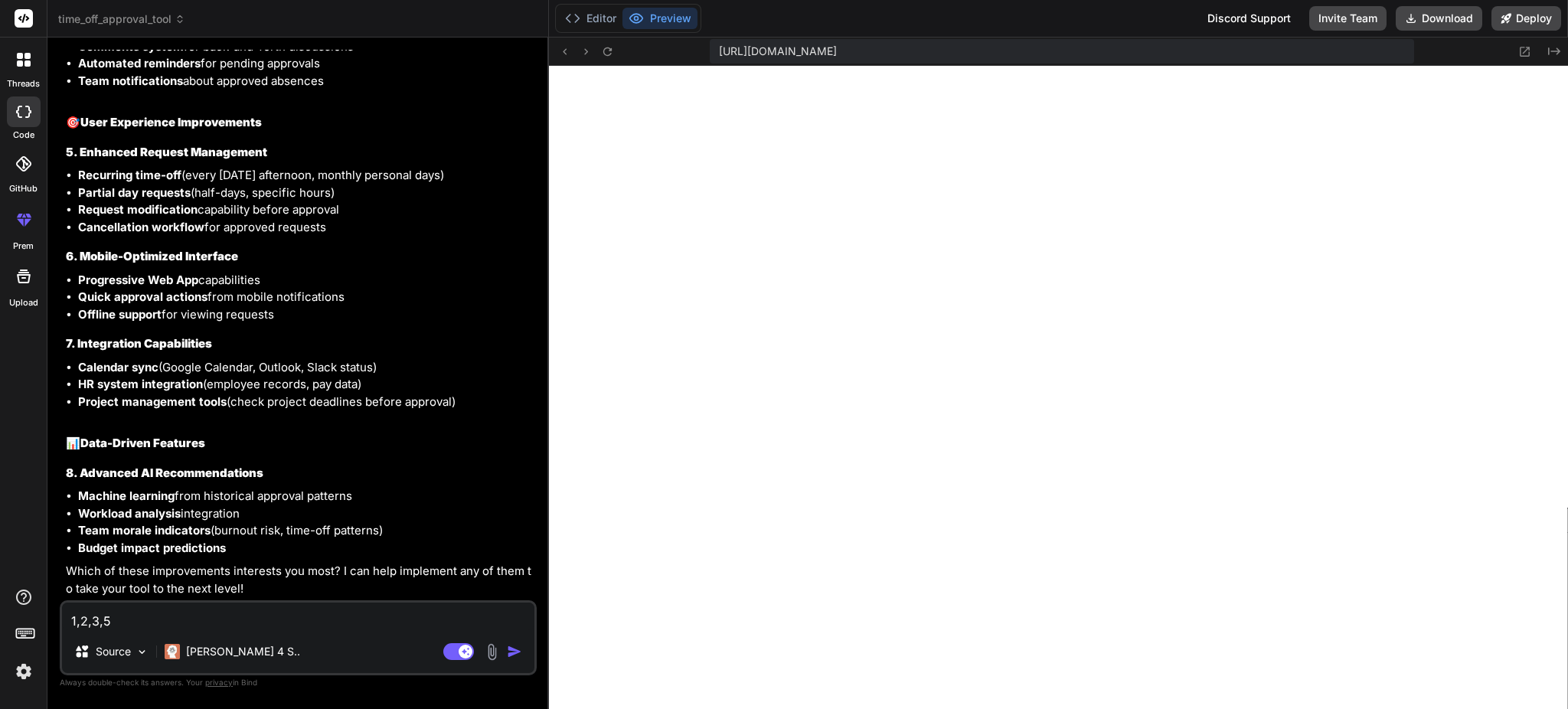
scroll to position [1741, 0]
type textarea "x"
type textarea "1,2,3,5 a"
type textarea "x"
type textarea "1,2,3,5 an"
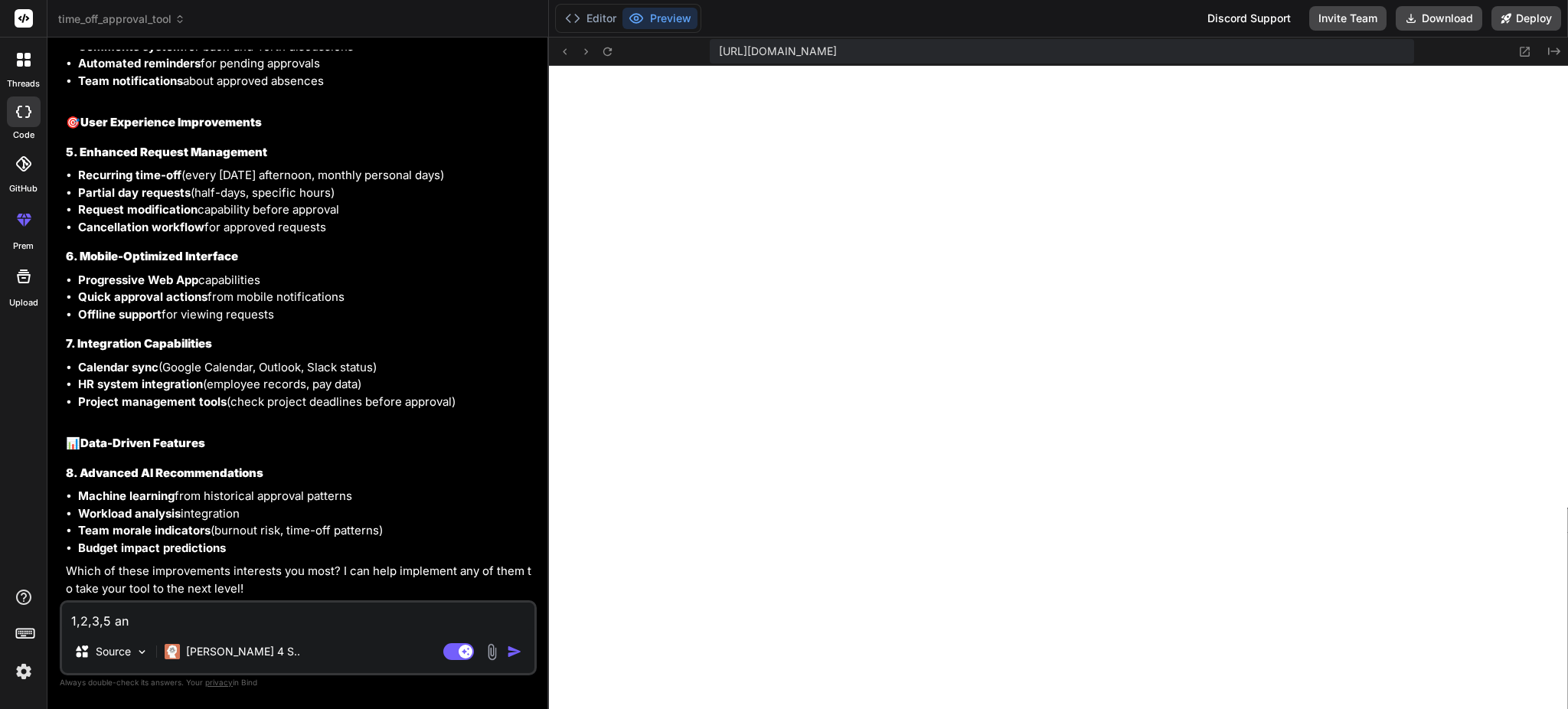
type textarea "x"
type textarea "1,2,3,5 and"
type textarea "x"
type textarea "1,2,3,5 and"
type textarea "x"
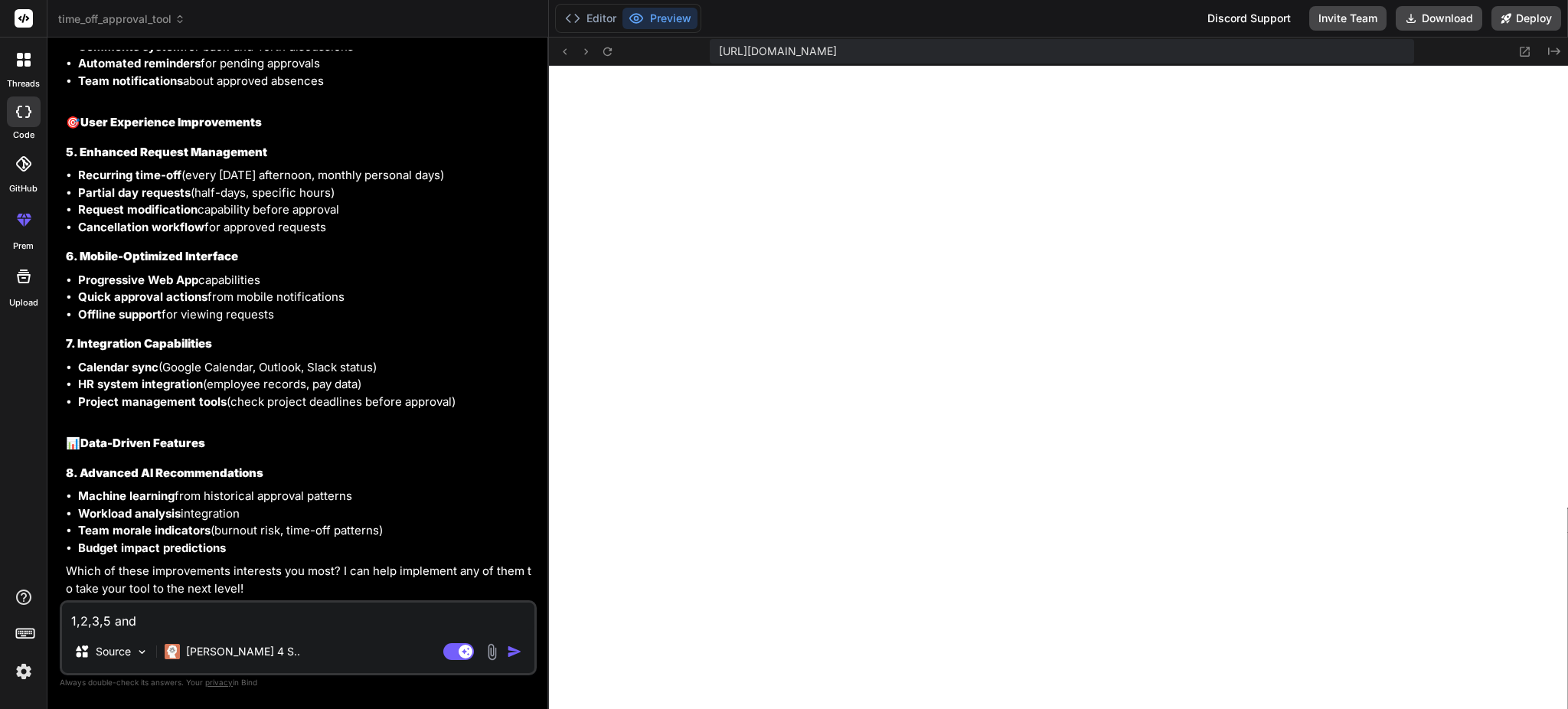
type textarea "1,2,3,5 and 8"
type textarea "x"
type textarea "l1,2,3,5 and 8"
type textarea "x"
type textarea "le1,2,3,5 and 8"
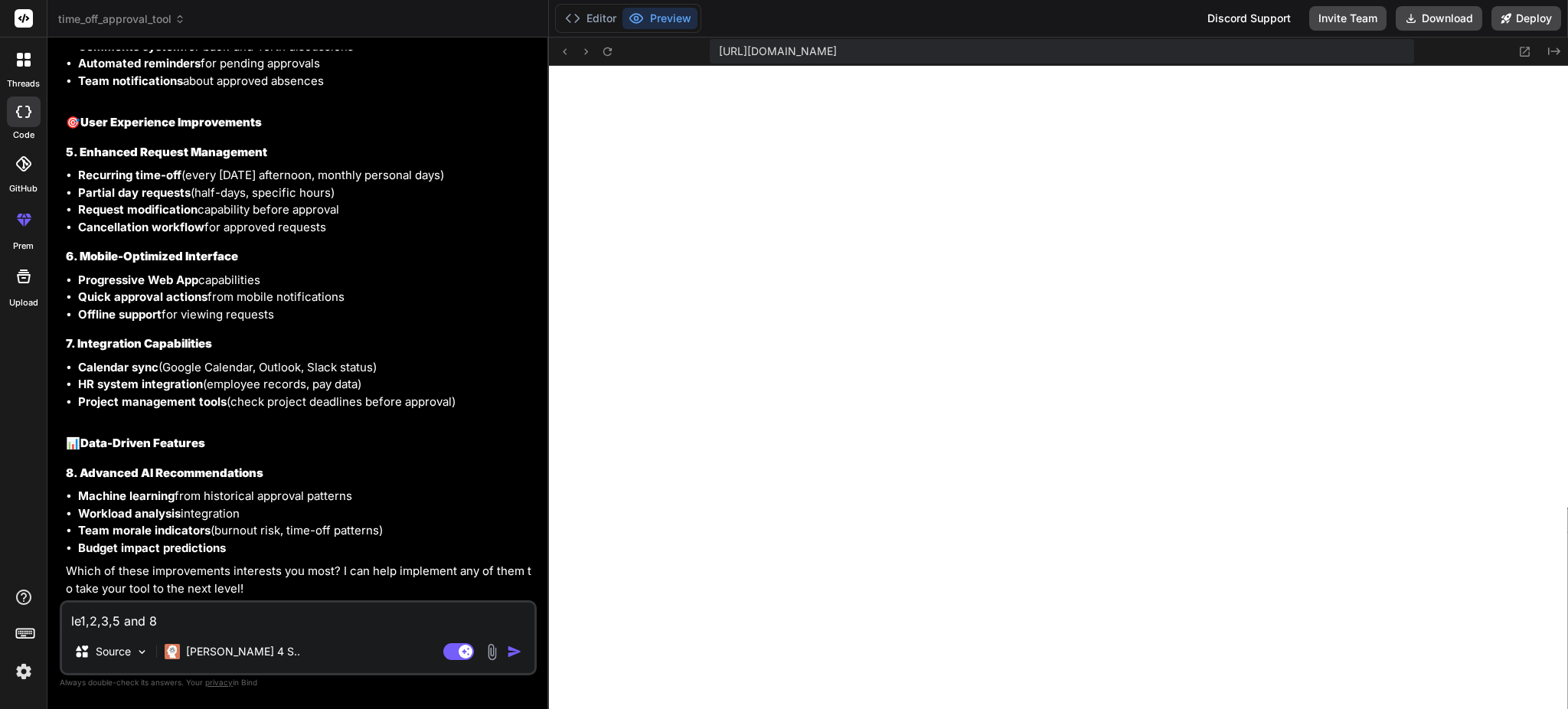
type textarea "x"
type textarea "let1,2,3,5 and 8"
type textarea "x"
type textarea "lets1,2,3,5 and 8"
type textarea "x"
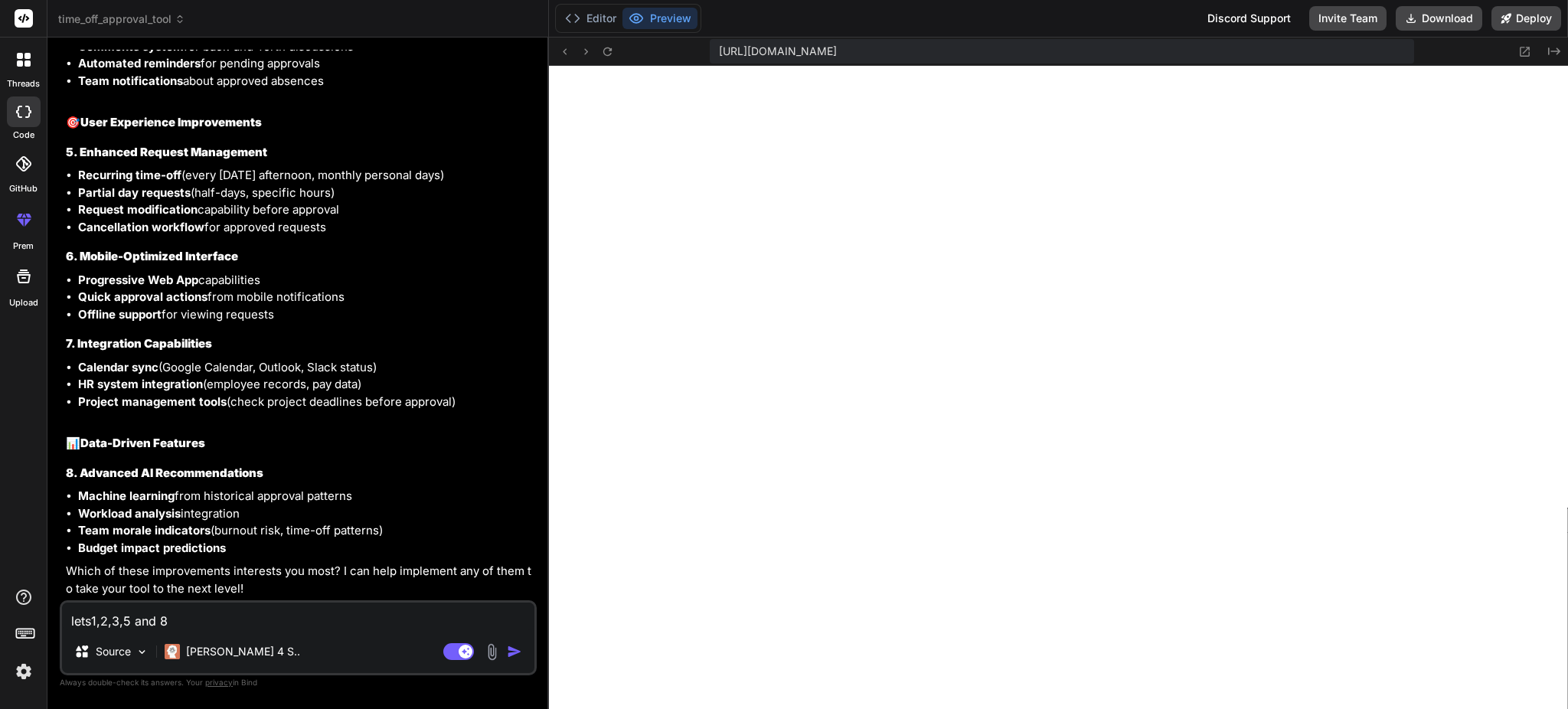
type textarea "lets 1,2,3,5 and 8"
type textarea "x"
type textarea "lets i1,2,3,5 and 8"
type textarea "x"
type textarea "lets im1,2,3,5 and 8"
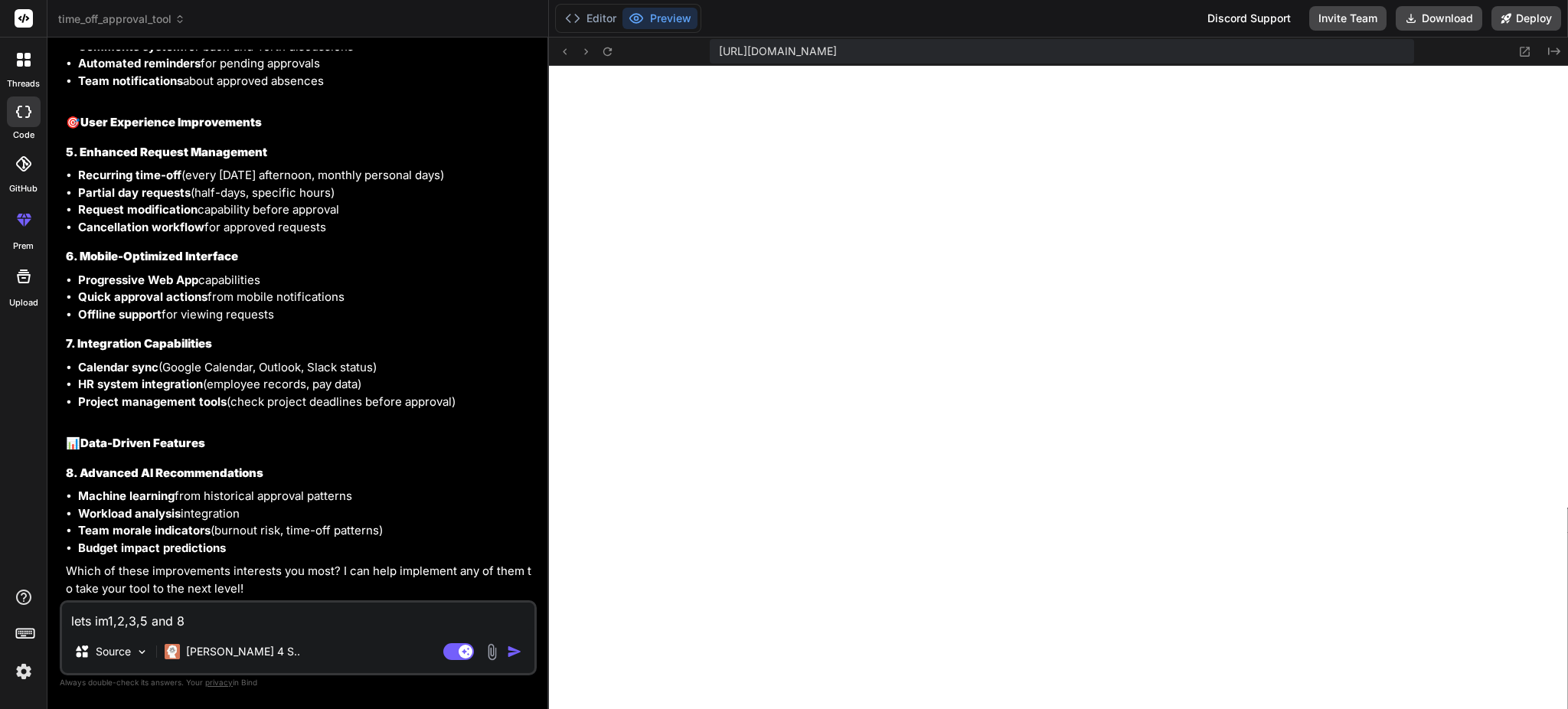
type textarea "x"
type textarea "lets imp1,2,3,5 and 8"
type textarea "x"
type textarea "lets impl1,2,3,5 and 8"
type textarea "x"
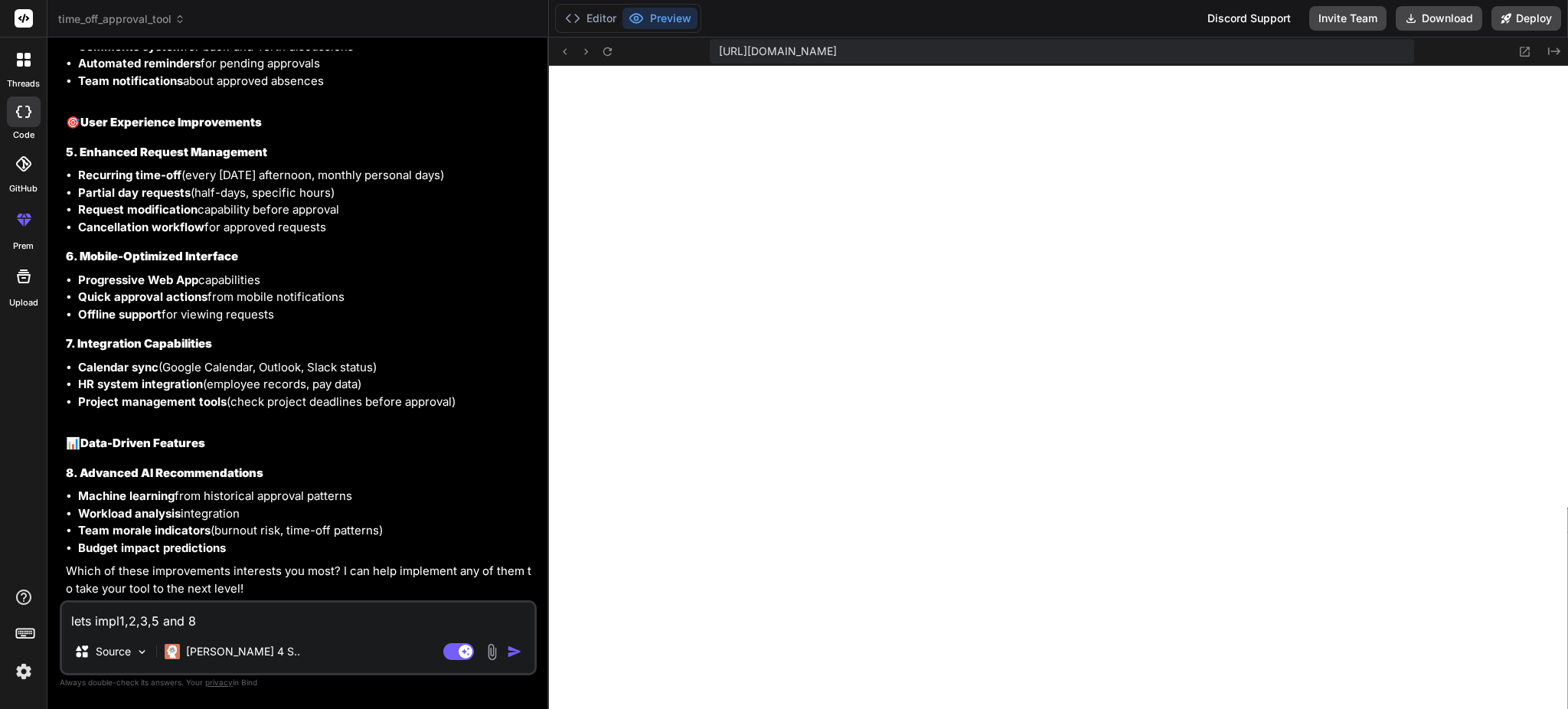
type textarea "lets imple1,2,3,5 and 8"
type textarea "x"
type textarea "lets implem1,2,3,5 and 8"
type textarea "x"
type textarea "lets impleme1,2,3,5 and 8"
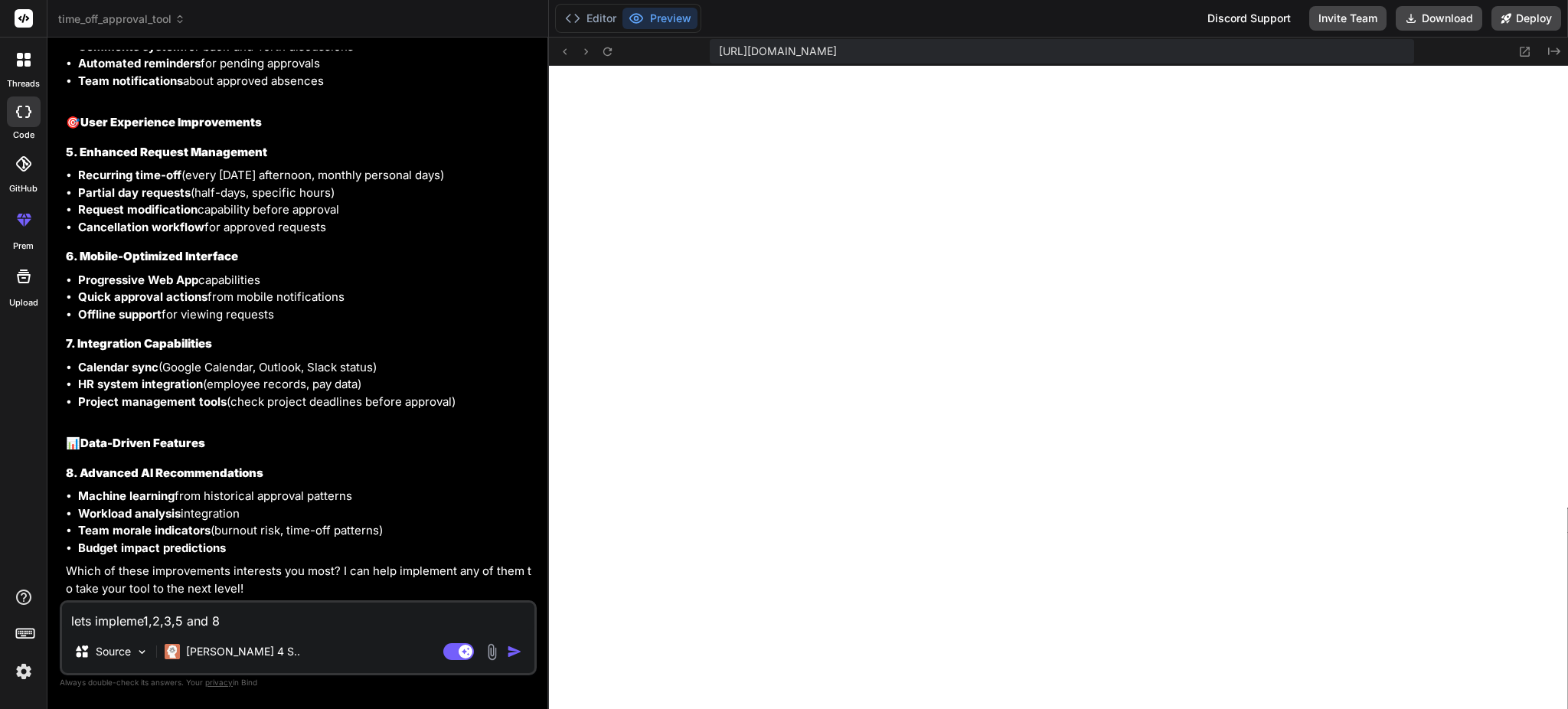
type textarea "x"
type textarea "lets implemen1,2,3,5 and 8"
type textarea "x"
type textarea "lets implement1,2,3,5 and 8"
type textarea "x"
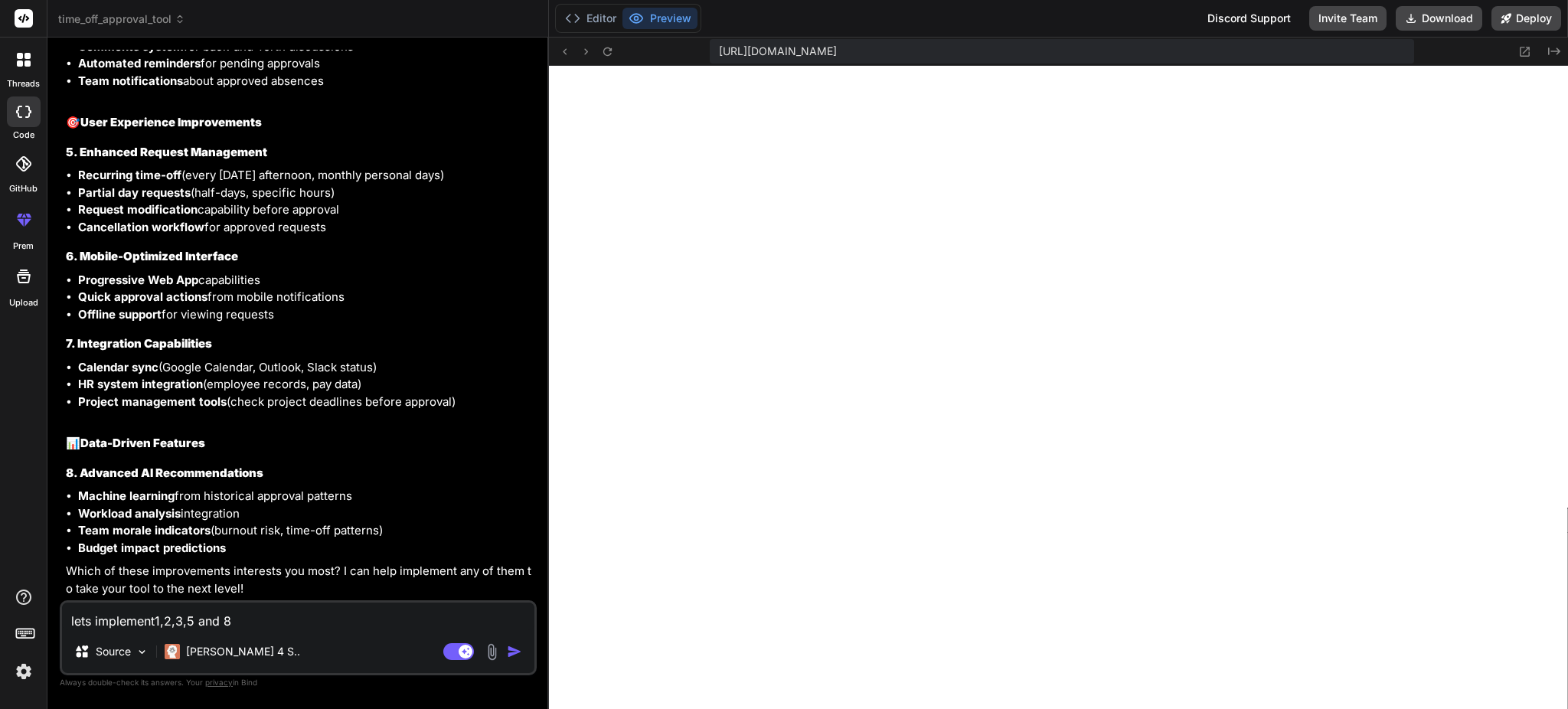
type textarea "lets implement 1,2,3,5 and 8"
type textarea "x"
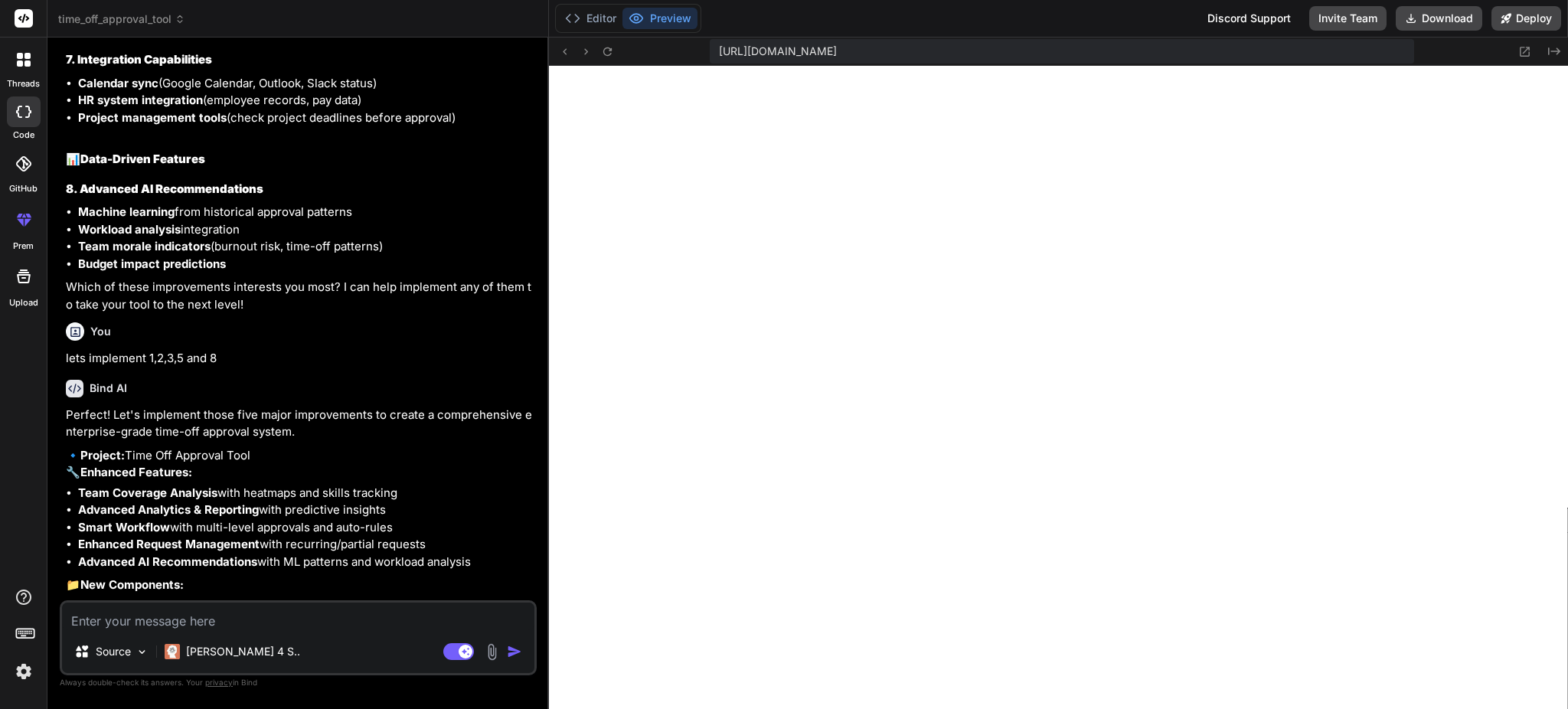
scroll to position [2152, 0]
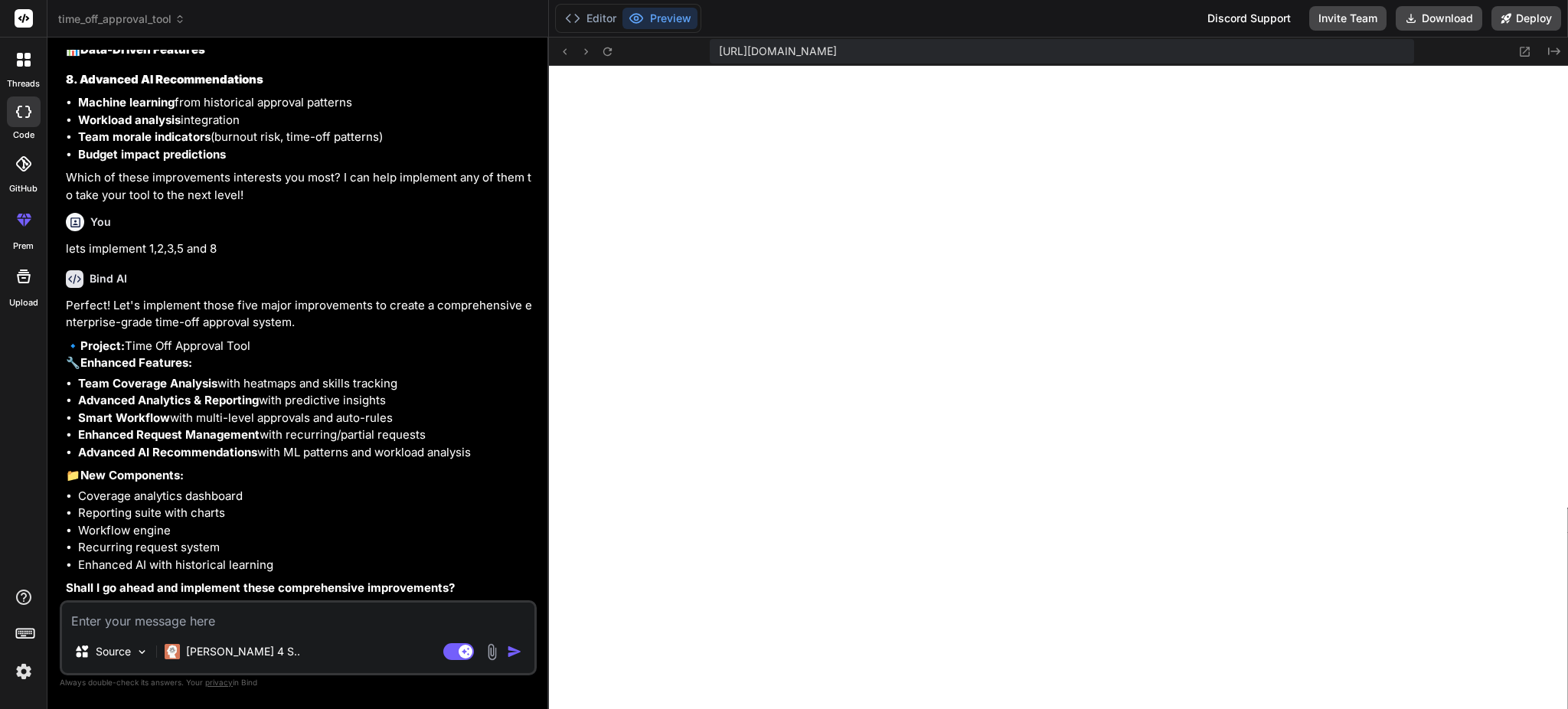
type textarea "x"
type textarea "y"
type textarea "x"
type textarea "ye"
type textarea "x"
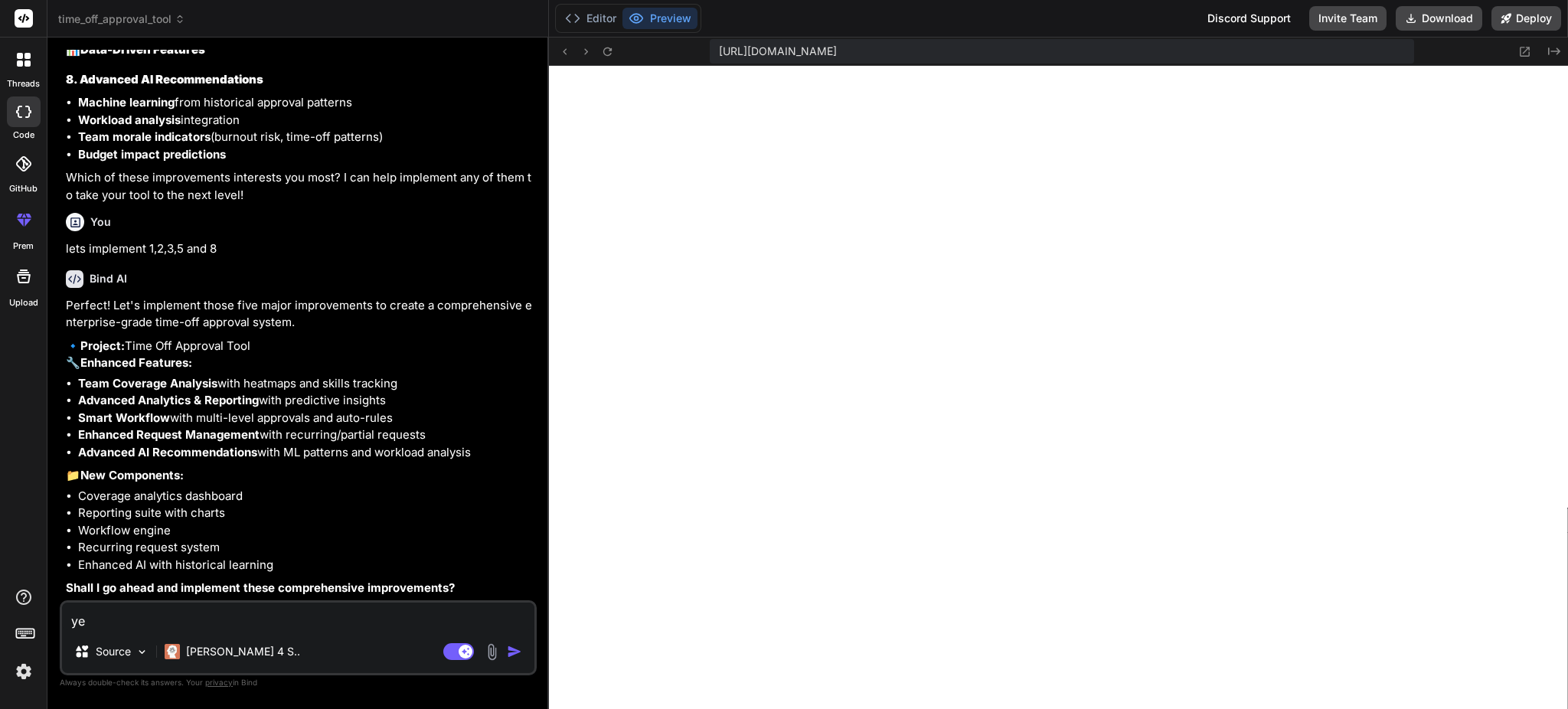
type textarea "yes"
type textarea "x"
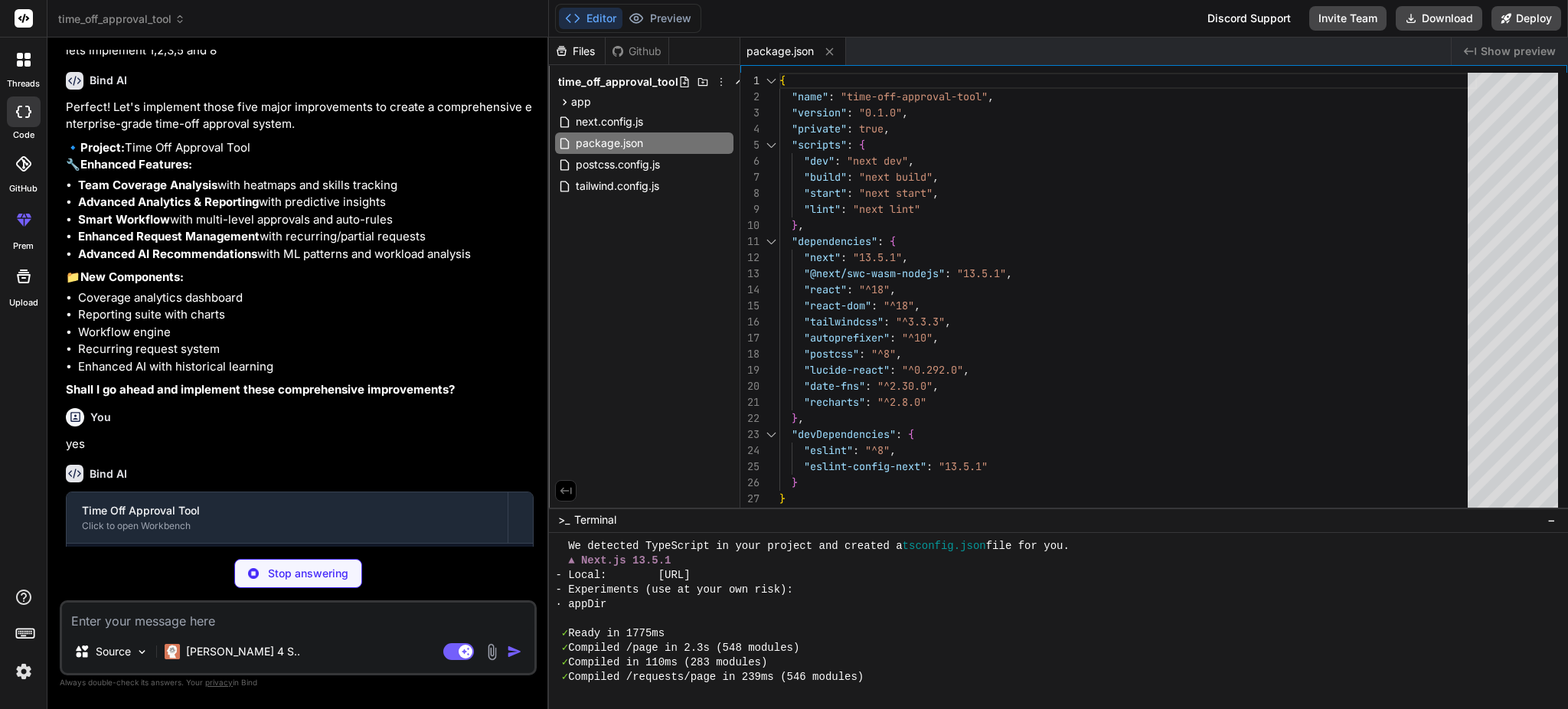
scroll to position [2417, 0]
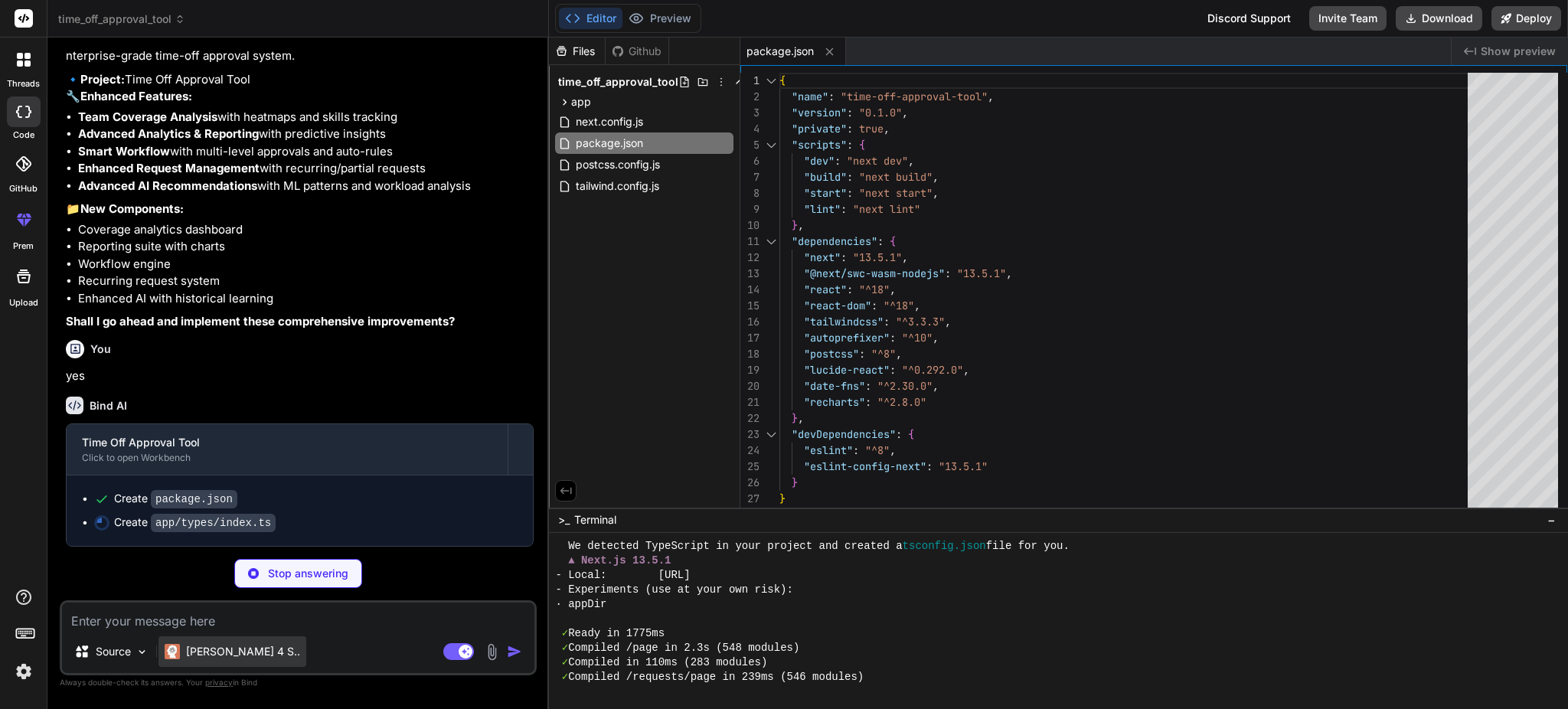
click at [247, 652] on p "[PERSON_NAME] 4 S.." at bounding box center [242, 651] width 114 height 15
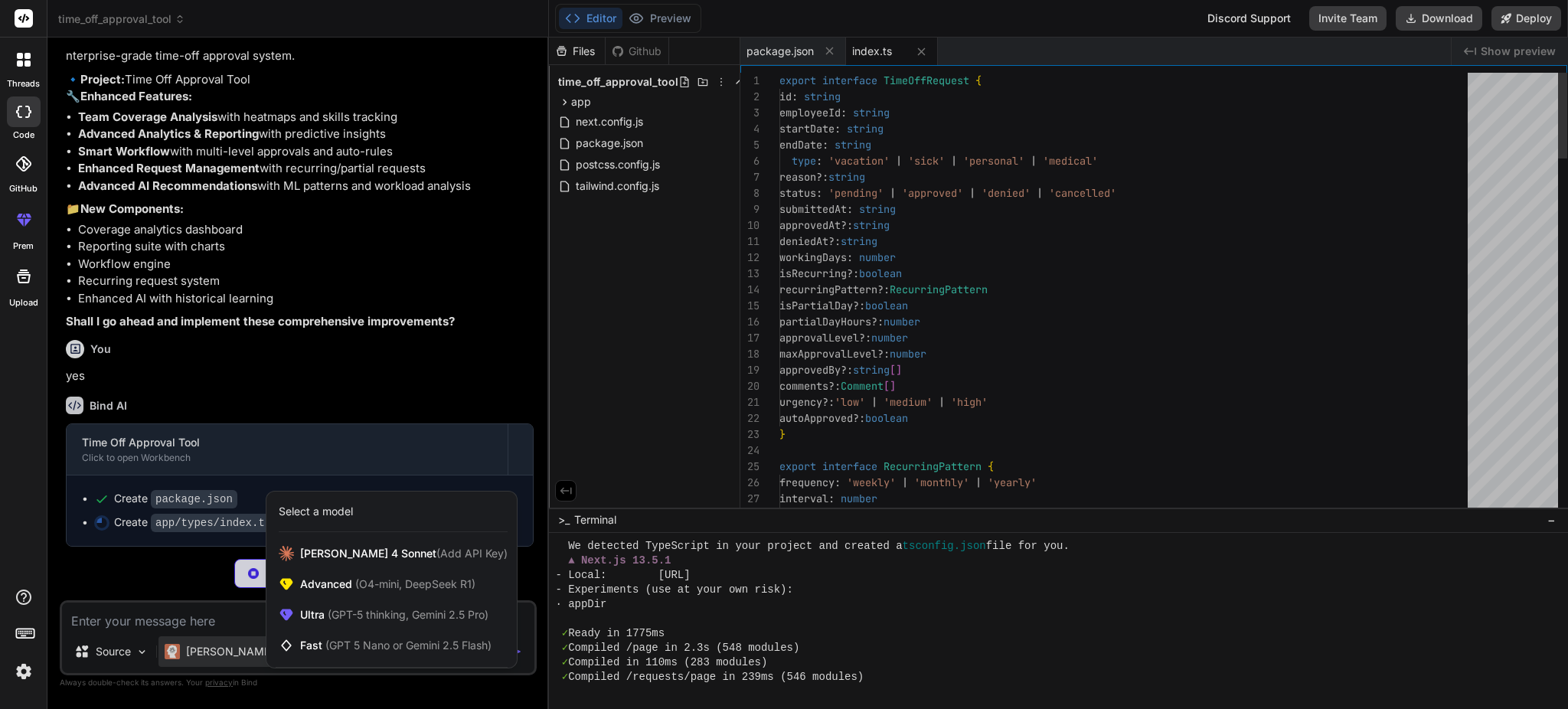
scroll to position [830, 0]
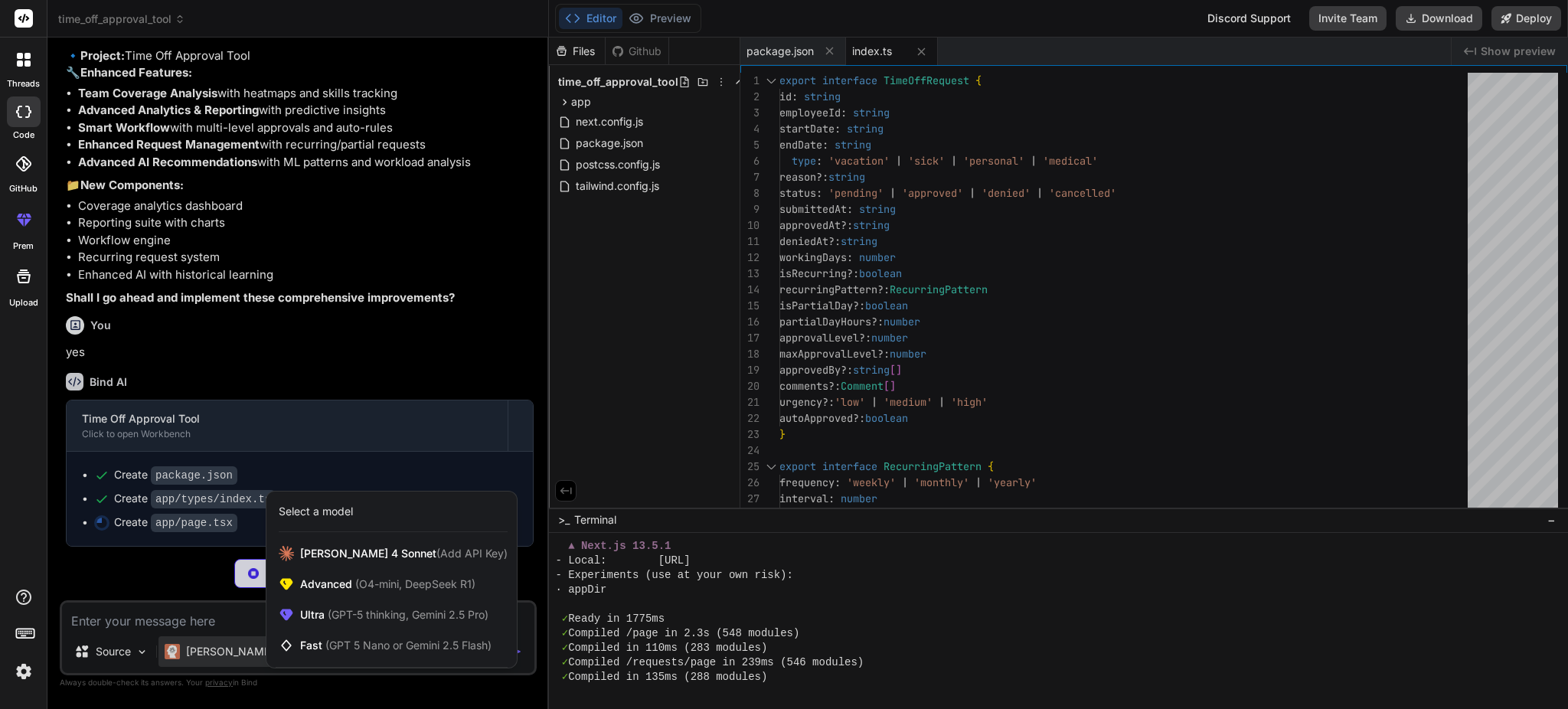
click at [235, 656] on div at bounding box center [784, 354] width 1568 height 709
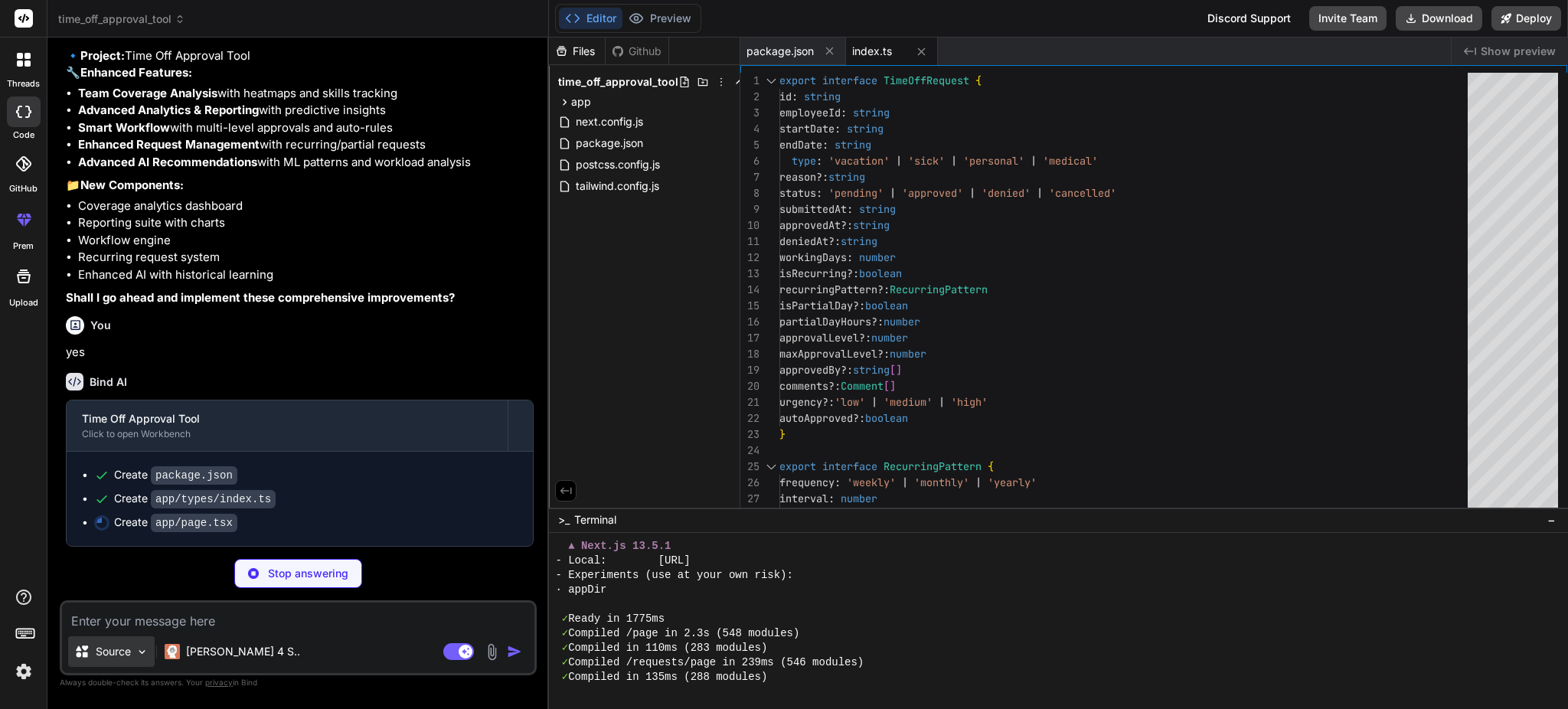
click at [118, 652] on p "Source" at bounding box center [113, 651] width 35 height 15
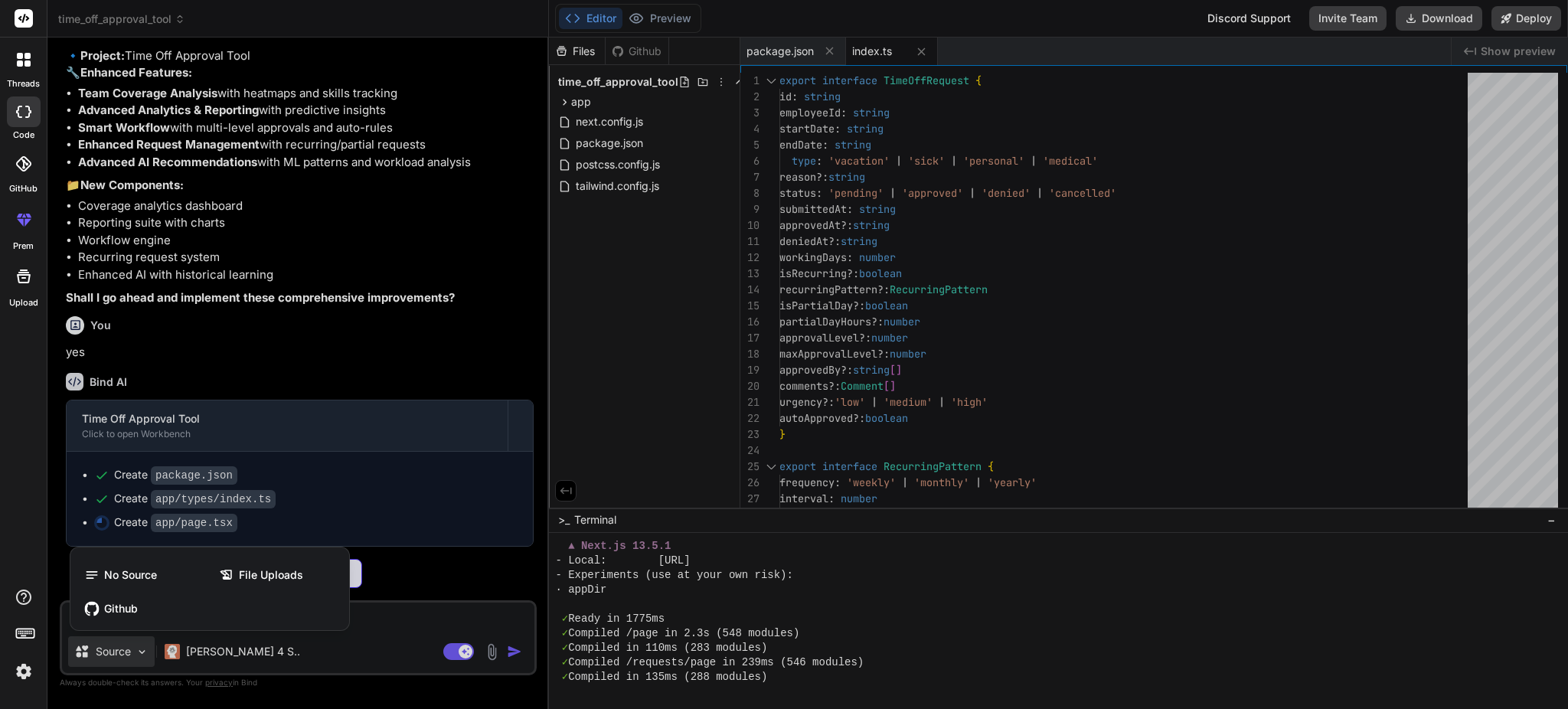
click at [118, 653] on div at bounding box center [784, 354] width 1568 height 709
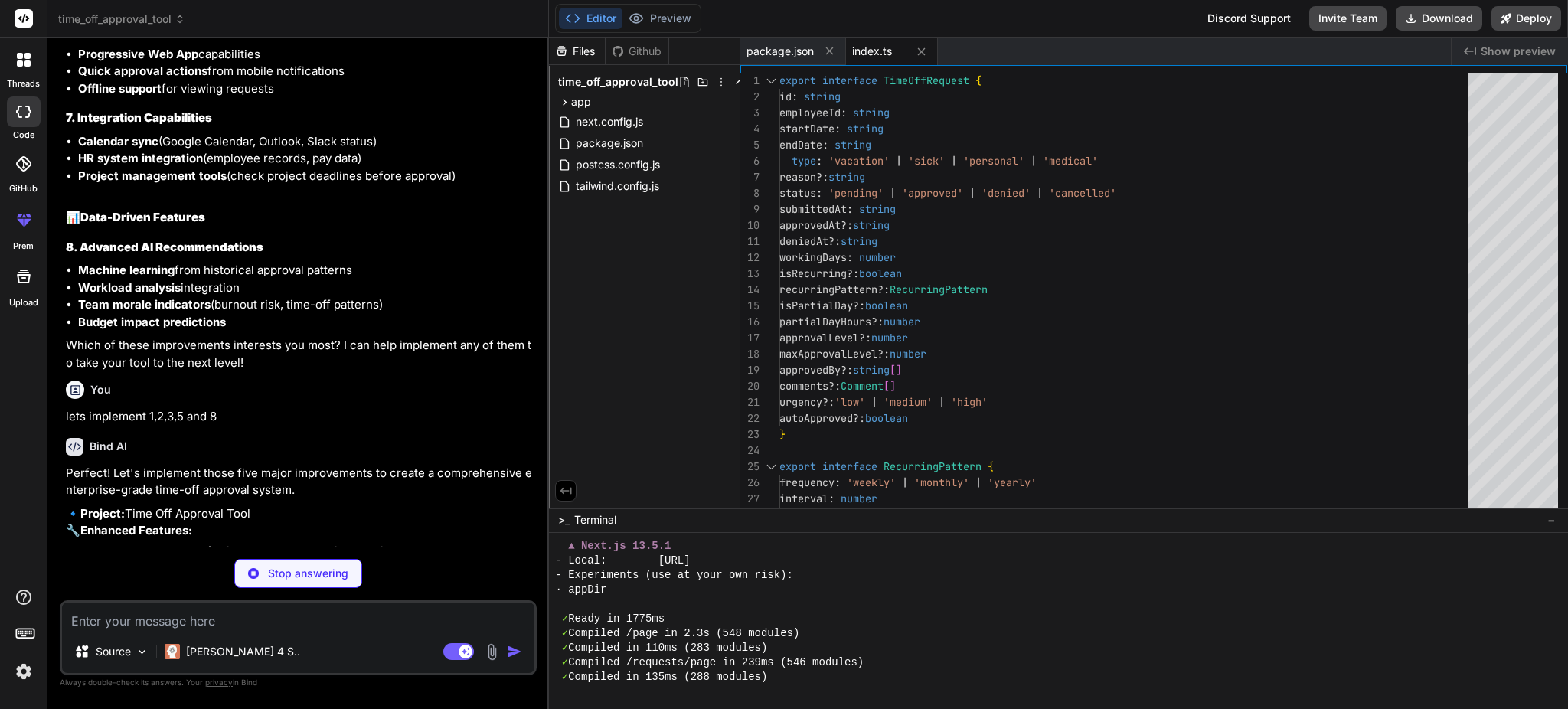
scroll to position [1871, 0]
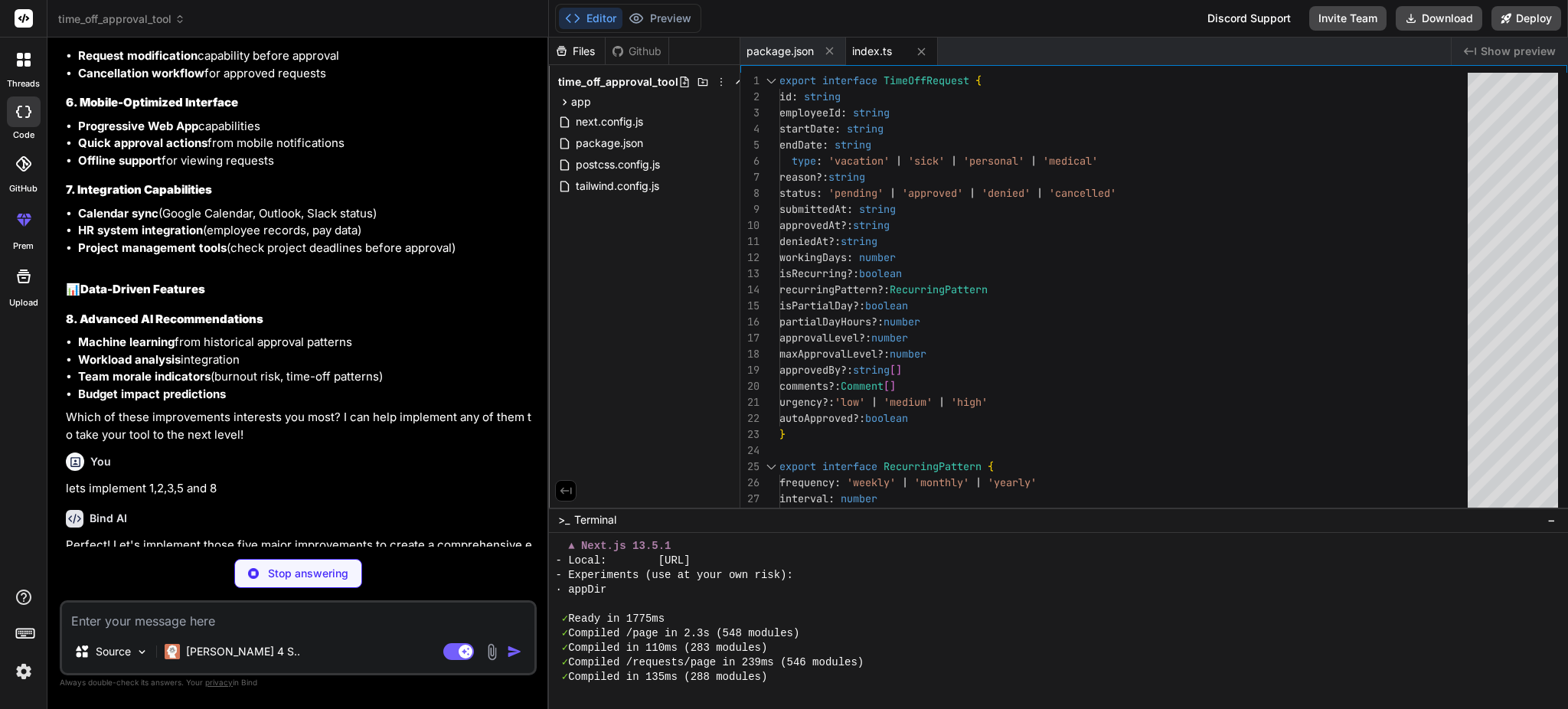
type textarea "x"
type textarea "</div> </div> ) }"
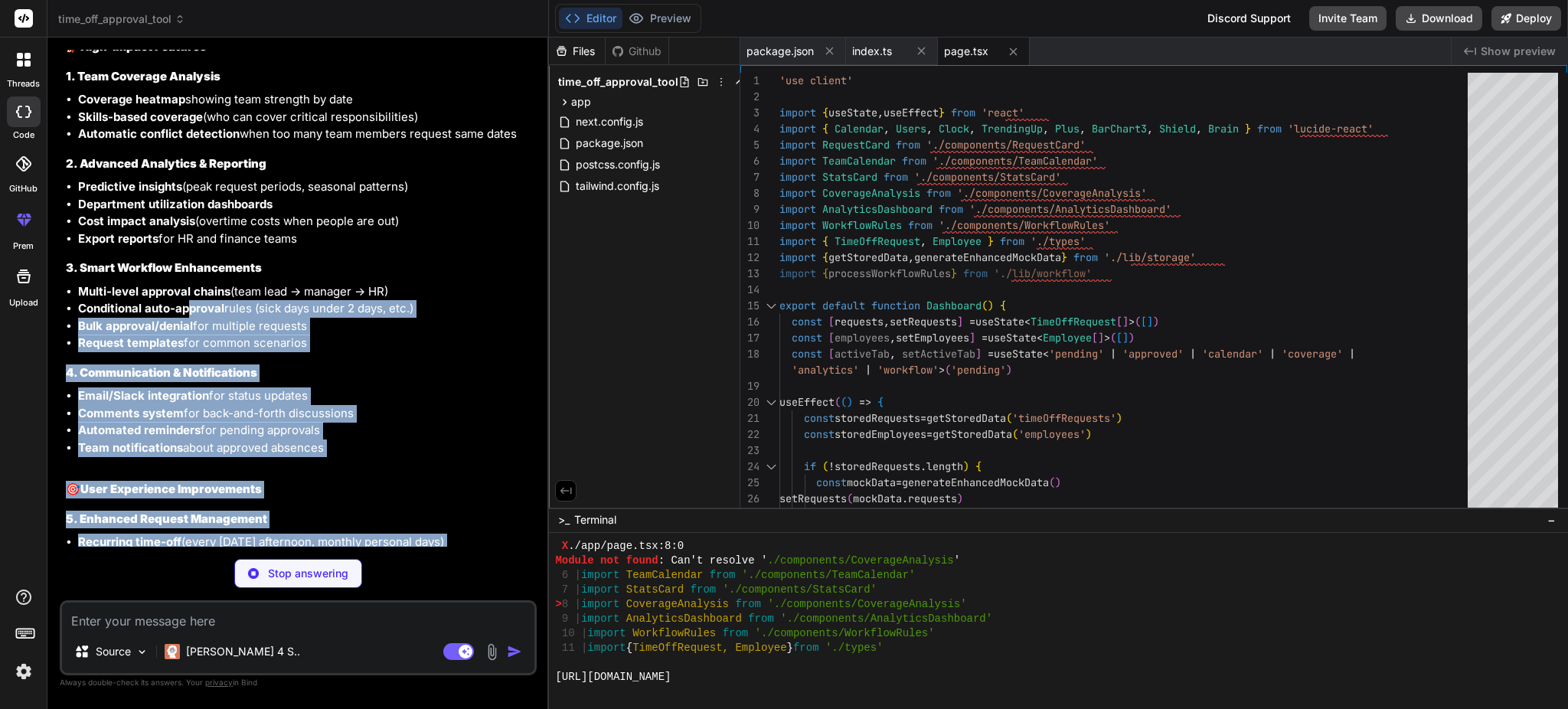
scroll to position [1260, 0]
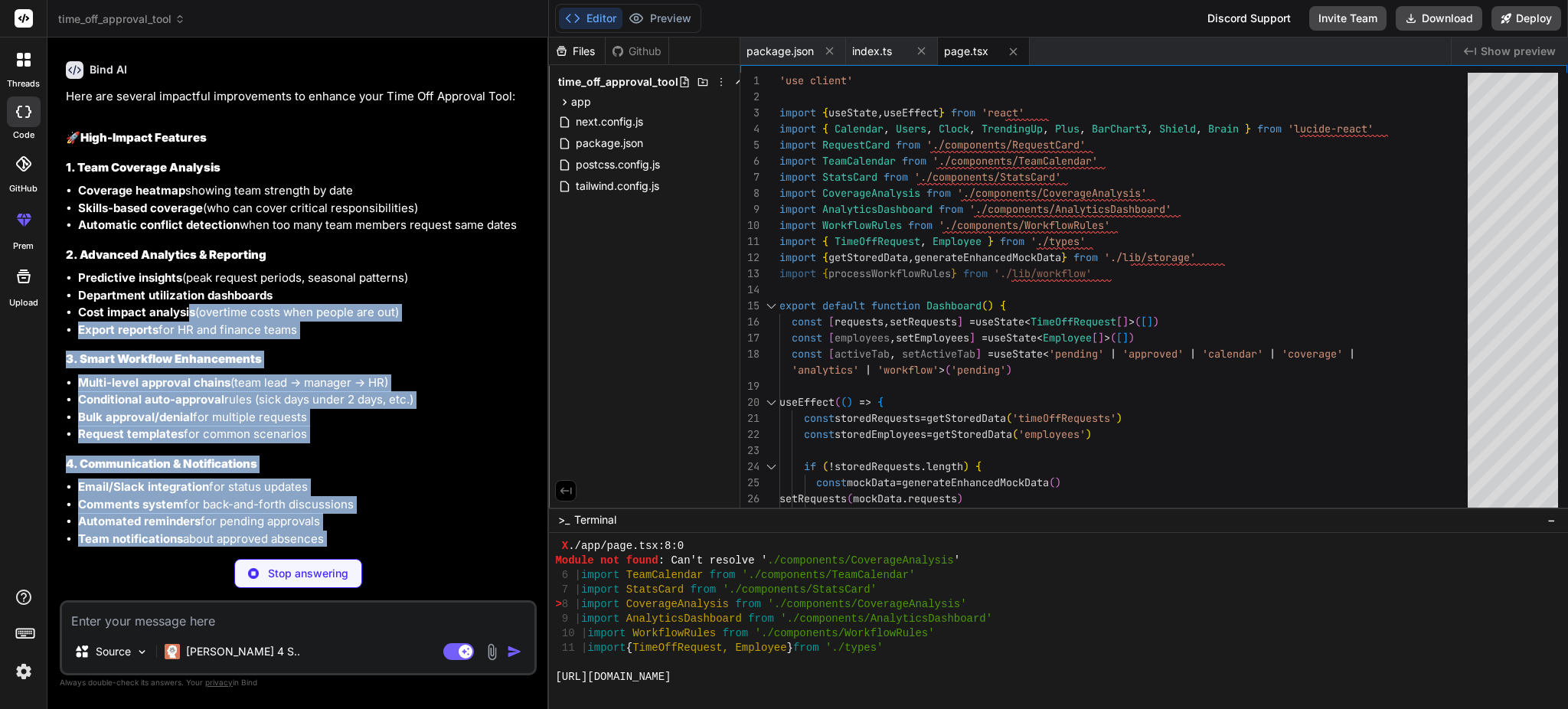
drag, startPoint x: 277, startPoint y: 397, endPoint x: 187, endPoint y: 338, distance: 107.6
click at [187, 338] on div "Here are several impactful improvements to enhance your Time Off Approval Tool:…" at bounding box center [300, 571] width 467 height 968
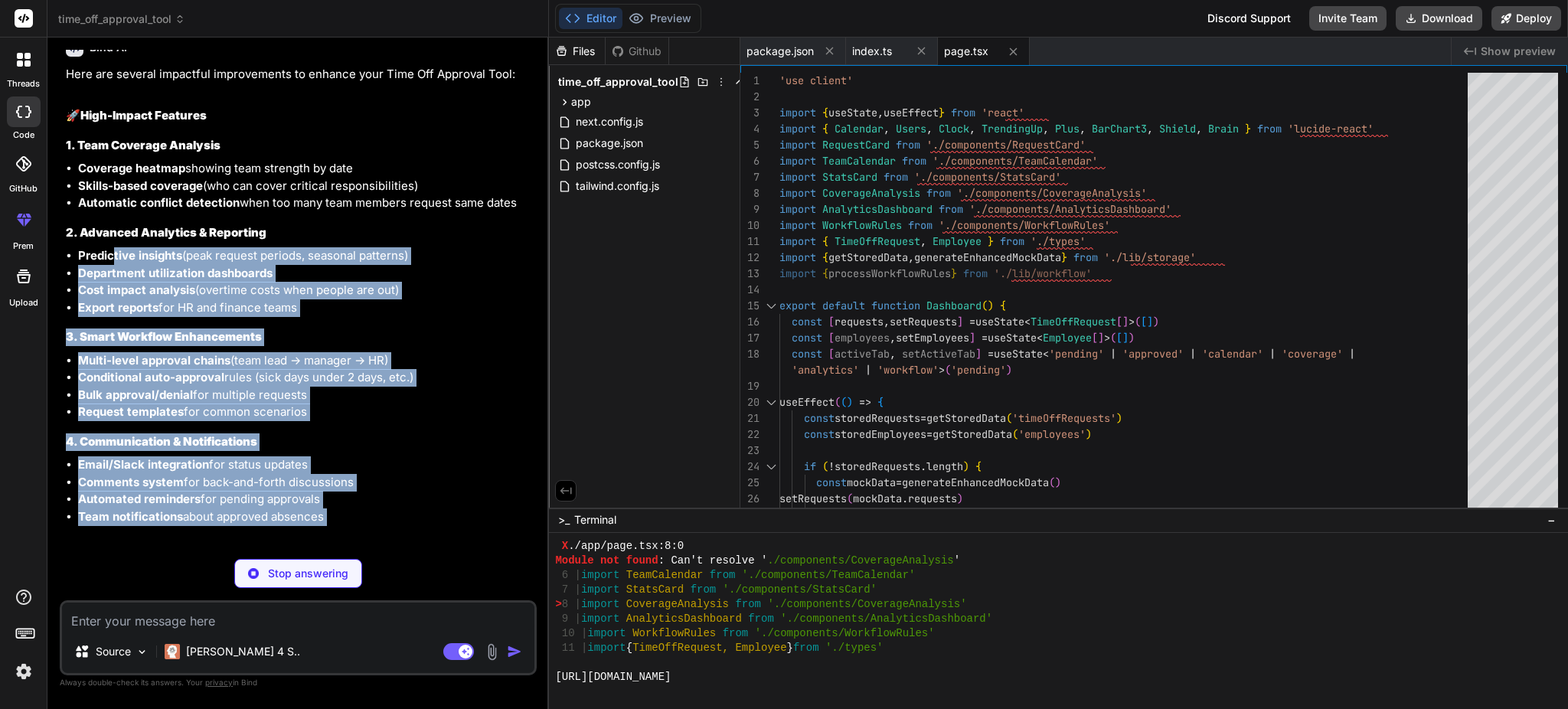
scroll to position [1125, 0]
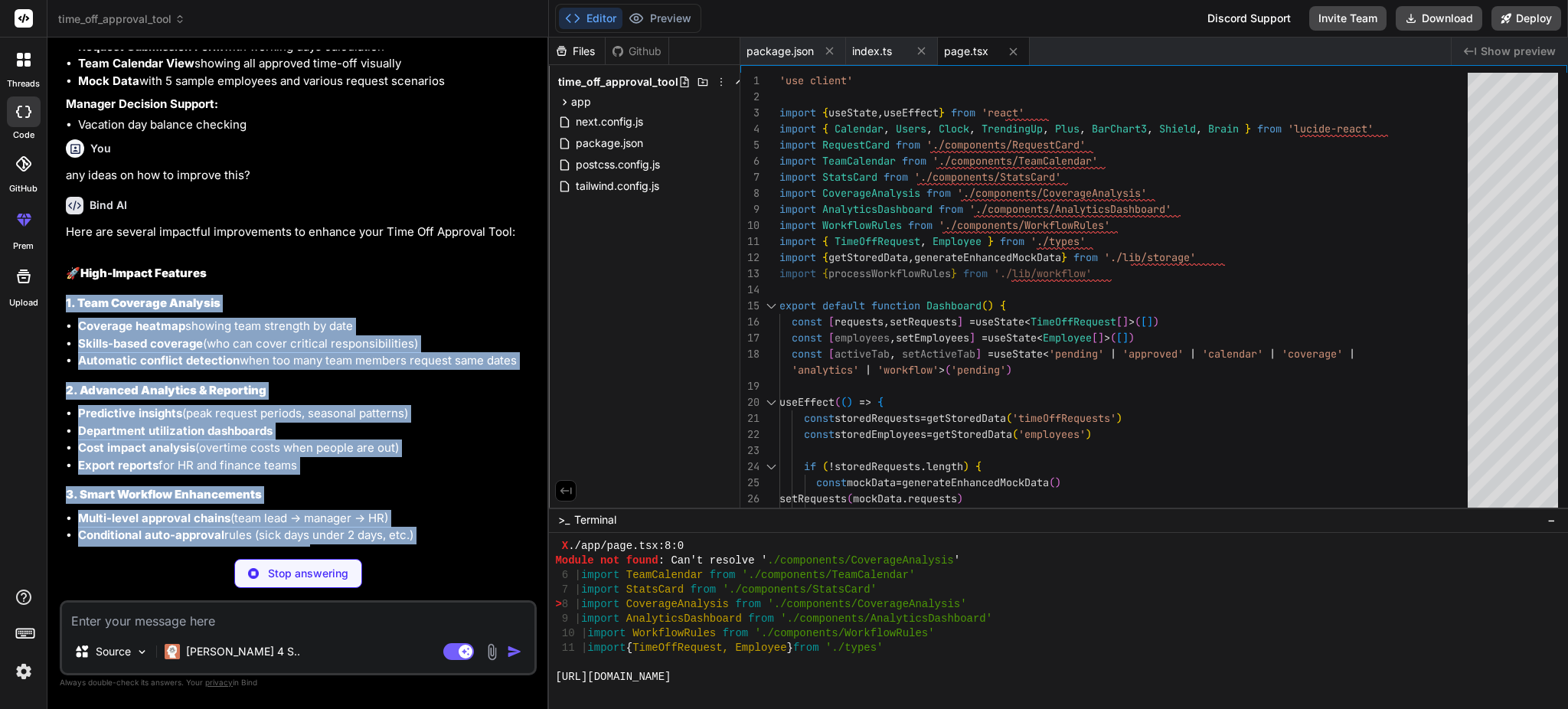
drag, startPoint x: 231, startPoint y: 322, endPoint x: 48, endPoint y: 328, distance: 183.1
click at [48, 328] on div "Bind AI Web Search Created with Pixso. Code Generator You time off approval too…" at bounding box center [298, 373] width 501 height 671
copy div "2. Lore Ipsumdol Sitametc Adipisci elitsed doeiusm temp incididu ut labo Etdolo…"
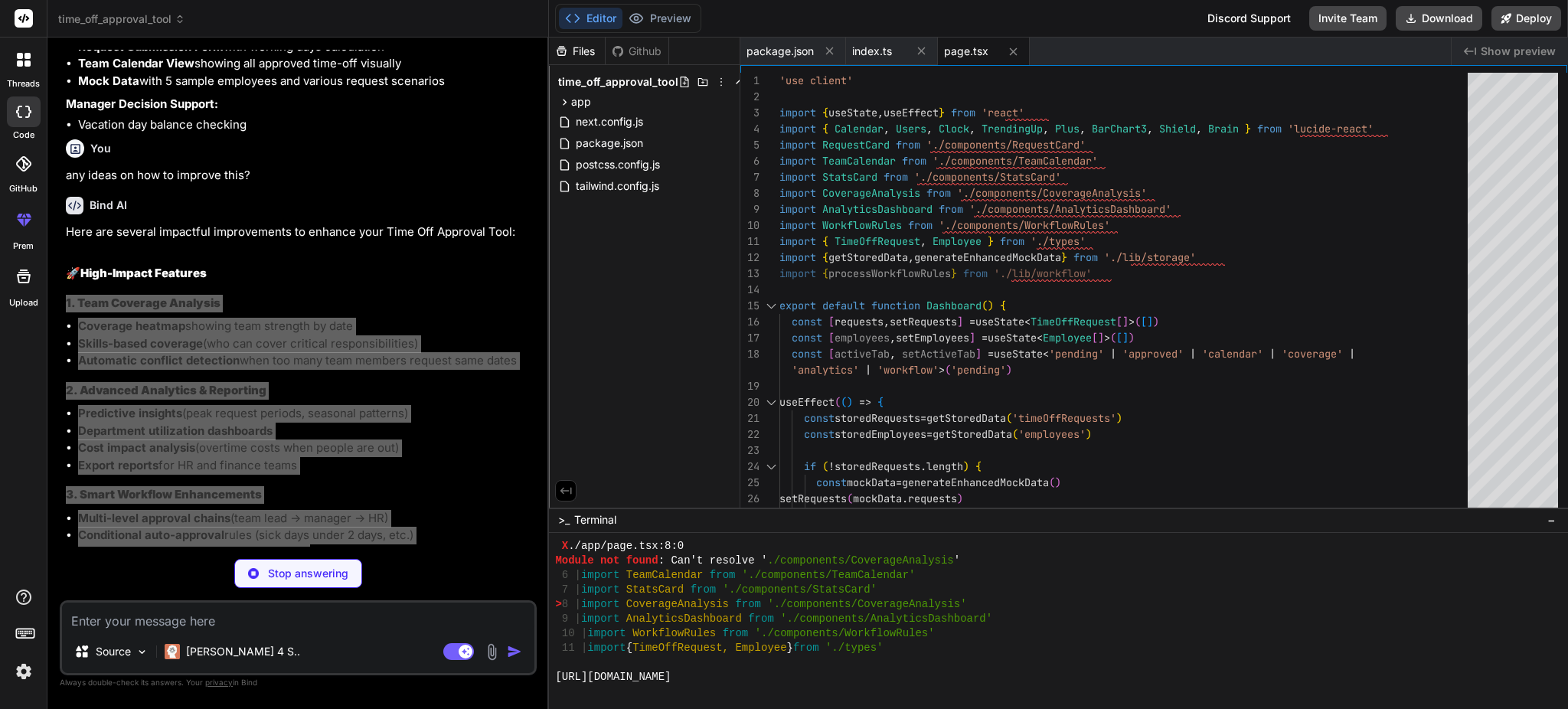
type textarea "x"
type textarea "</div> </div> </div> ) }"
type textarea "x"
type textarea "</div> ) }"
type textarea "x"
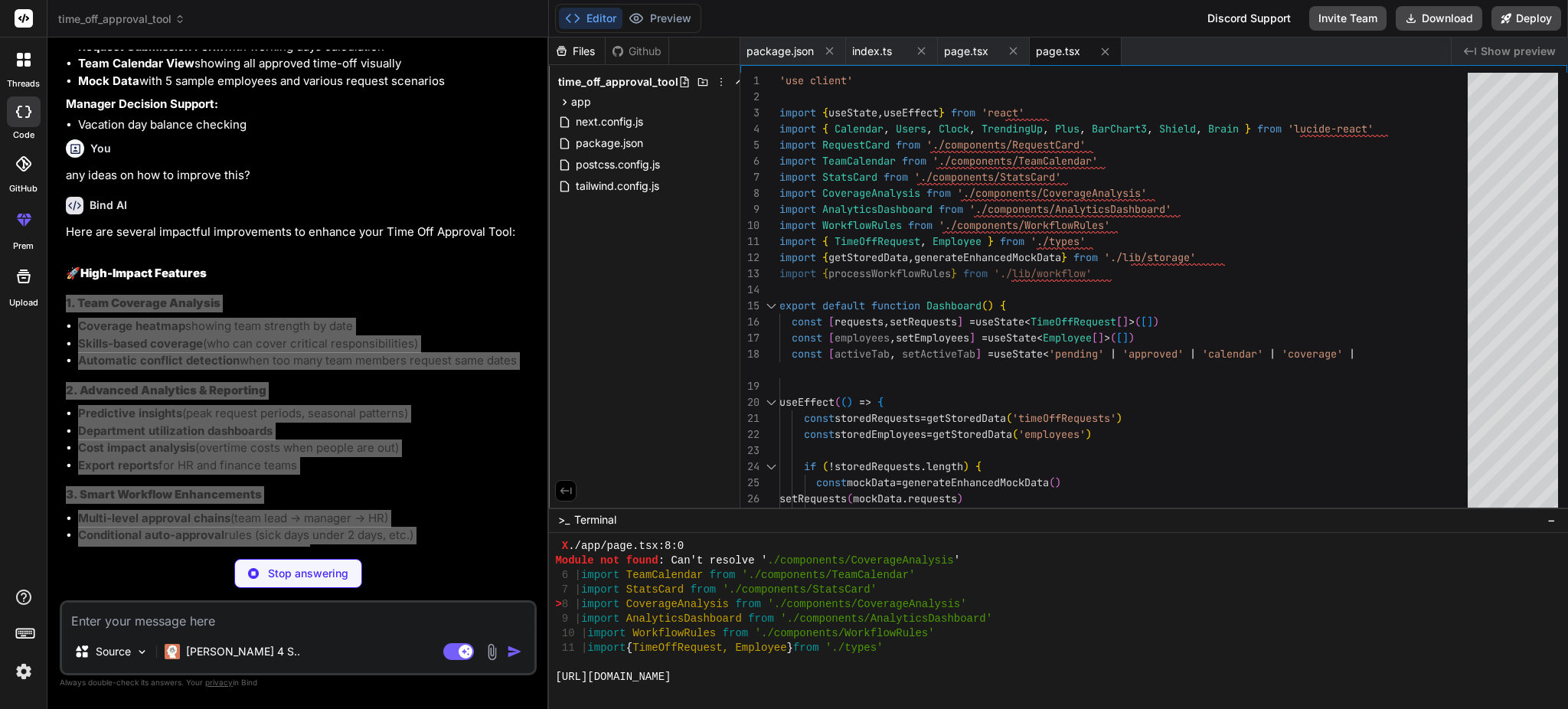
type textarea "</span> </div> )} </div> ) }"
type textarea "x"
type textarea "<p className="text-2xl font-bold text-red-600"> {coverageData.filter(d => d.ris…"
type textarea "x"
type textarea "</div> </div> </div> ) }"
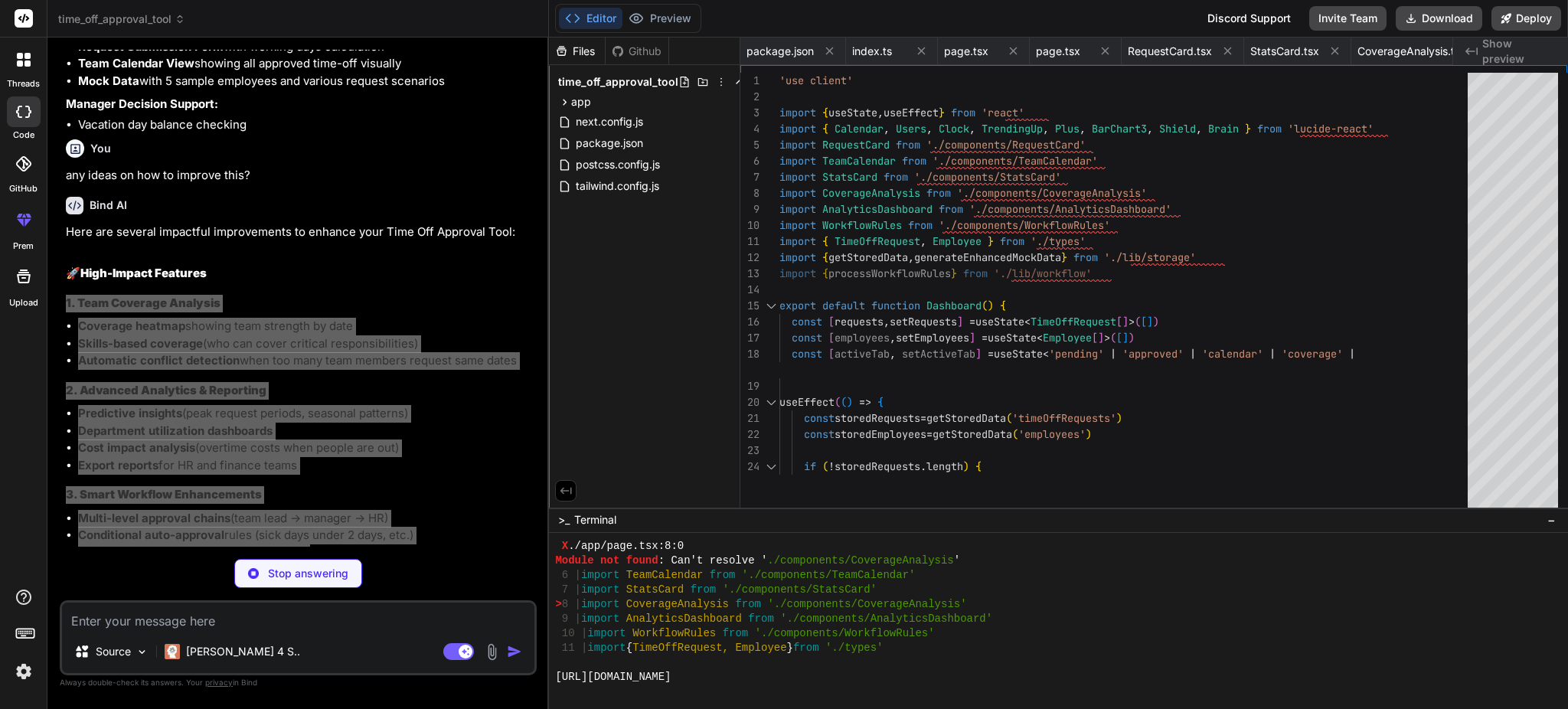
type textarea "x"
type textarea ") }"
type textarea "x"
type textarea "return { employees, requests } }"
type textarea "x"
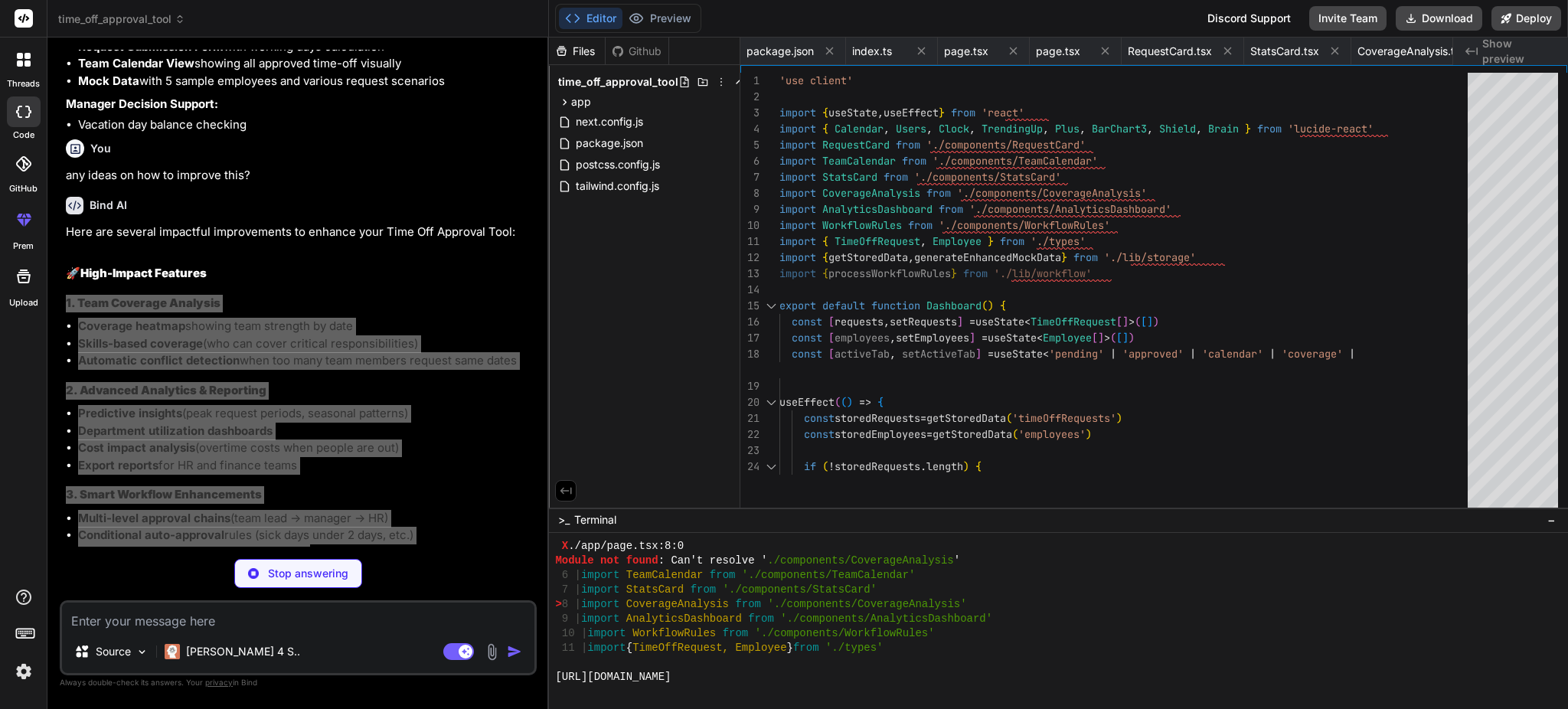
type textarea "}"
type textarea "x"
type textarea "acc[month] = (acc[month] || 0) + 1 return acc }, {} as Record<string, number>) }"
type textarea "x"
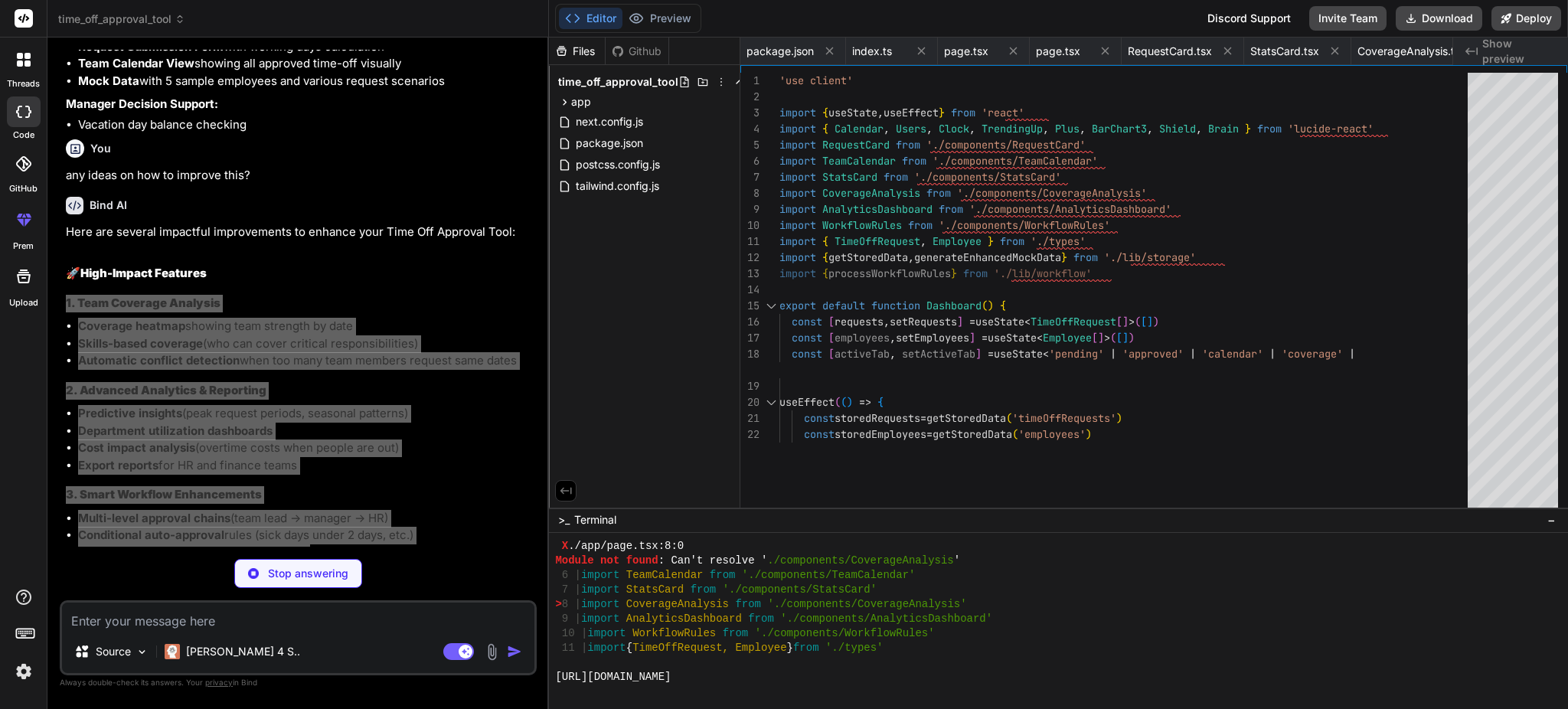
type textarea "case 'greater_than': return Number(fieldValue) > Number(condition.value) case '…"
